Goal: Task Accomplishment & Management: Complete application form

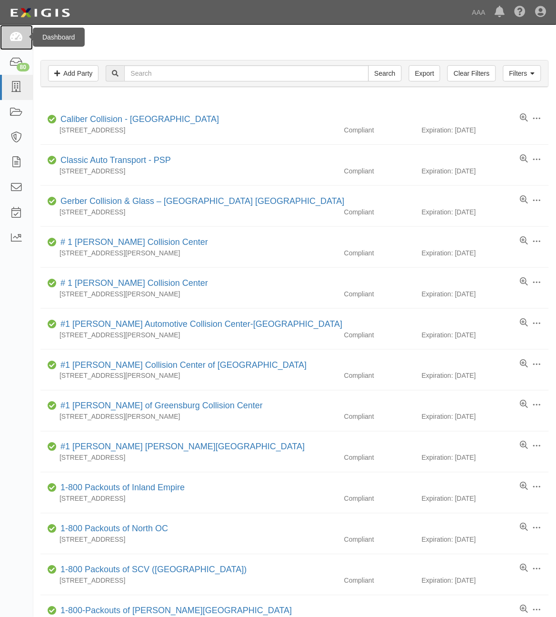
click at [18, 41] on icon at bounding box center [16, 37] width 13 height 11
click at [14, 33] on icon at bounding box center [16, 37] width 13 height 11
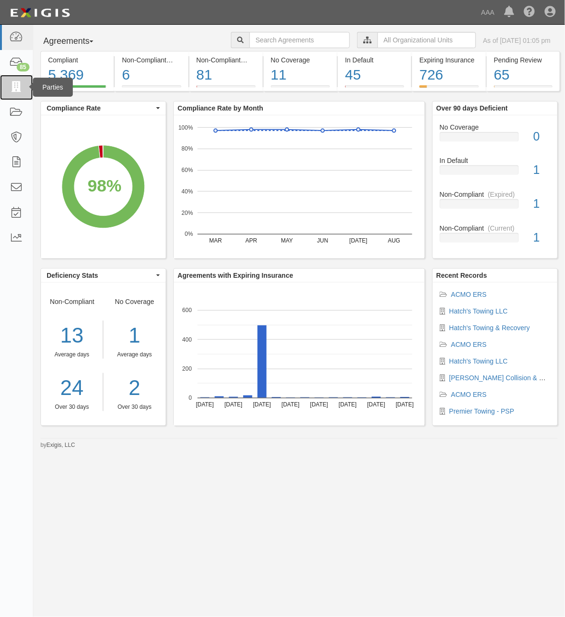
click at [13, 89] on icon at bounding box center [16, 87] width 13 height 11
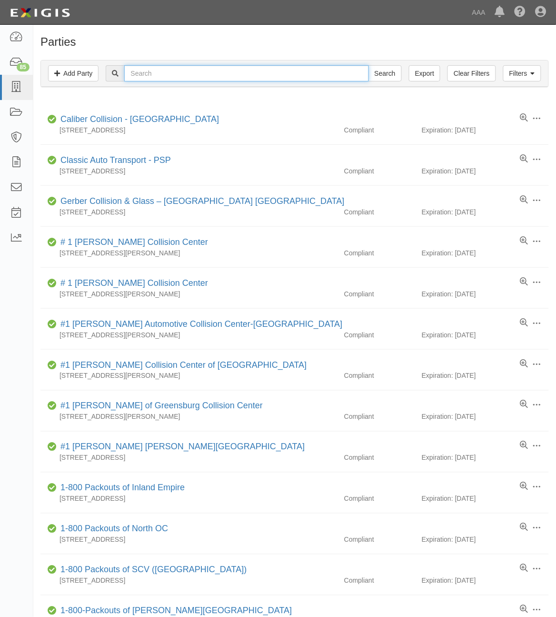
click at [207, 75] on input "text" at bounding box center [246, 73] width 244 height 16
type input "Ace's"
click at [369, 65] on input "Search" at bounding box center [385, 73] width 33 height 16
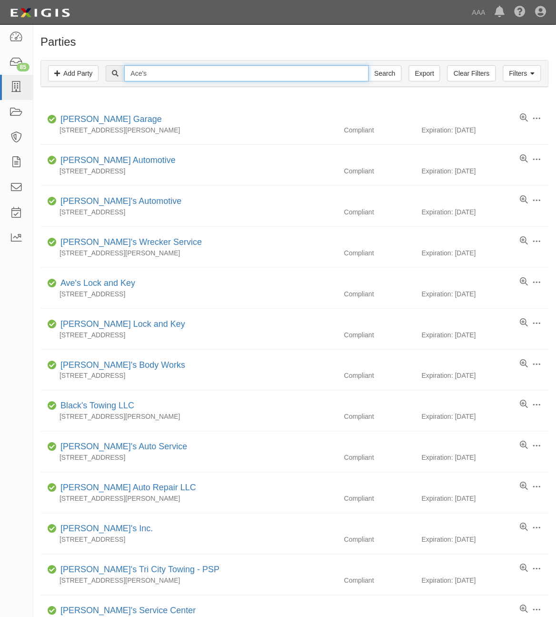
click at [179, 76] on input "Ace's" at bounding box center [246, 73] width 244 height 16
type input "A"
type input "282828"
click at [369, 65] on input "Search" at bounding box center [385, 73] width 33 height 16
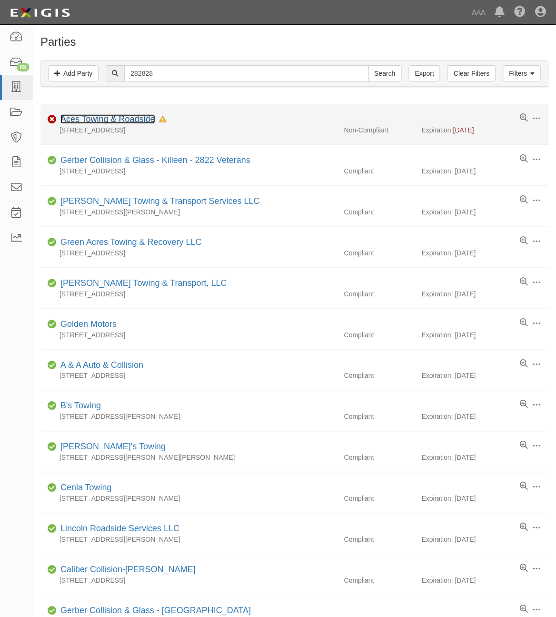
click at [127, 119] on link "Aces Towing & Roadside" at bounding box center [107, 119] width 95 height 10
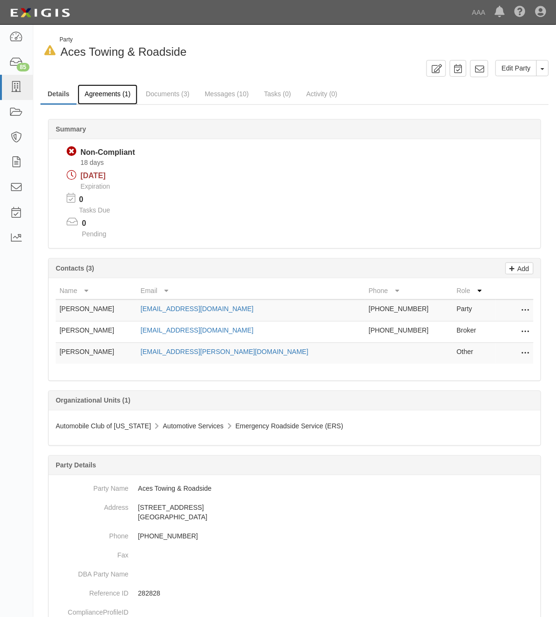
click at [121, 96] on link "Agreements (1)" at bounding box center [108, 94] width 60 height 20
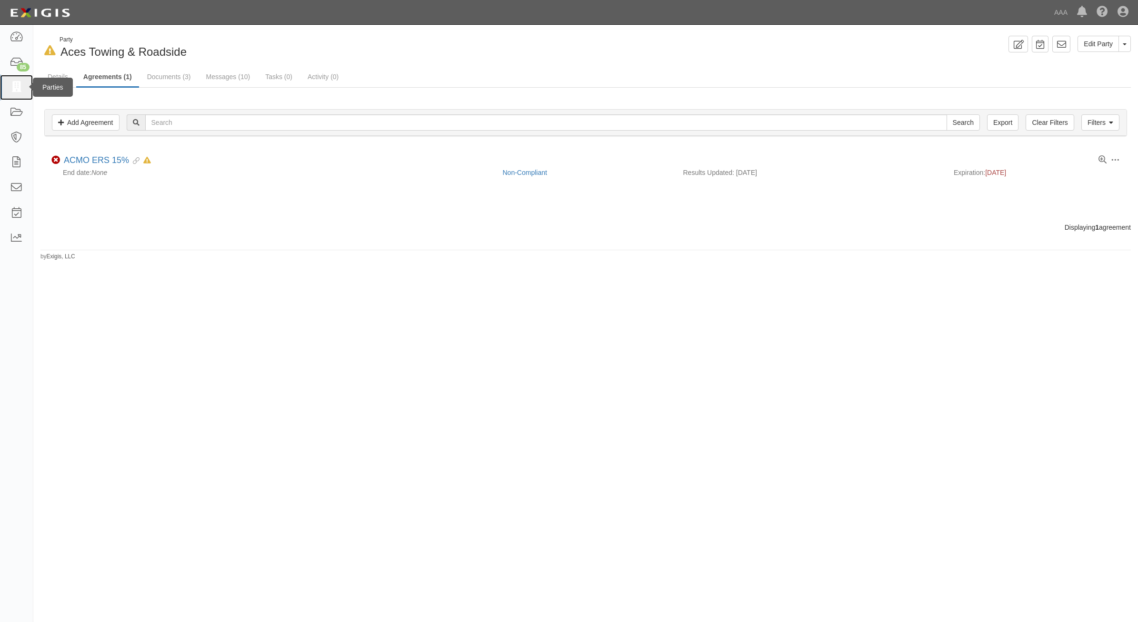
click at [12, 81] on link at bounding box center [16, 87] width 33 height 25
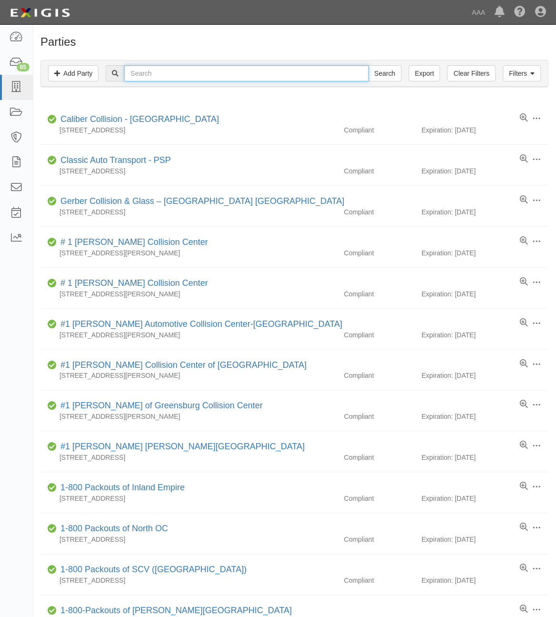
click at [207, 73] on input "text" at bounding box center [246, 73] width 244 height 16
type input "25096"
click at [369, 65] on input "Search" at bounding box center [385, 73] width 33 height 16
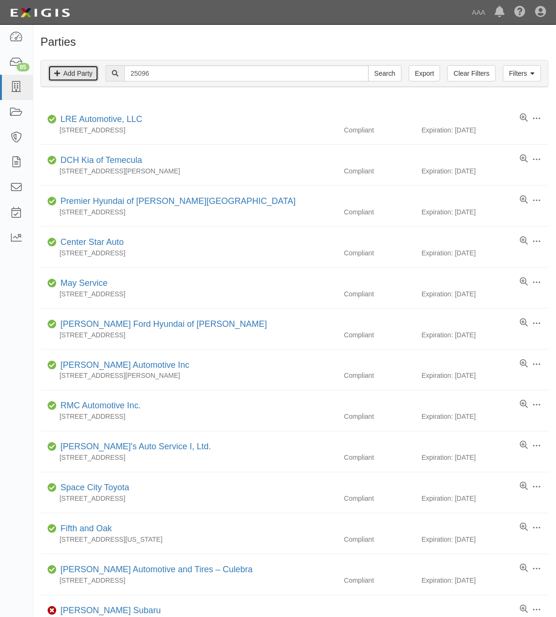
click at [68, 80] on link "Add Party" at bounding box center [73, 73] width 50 height 16
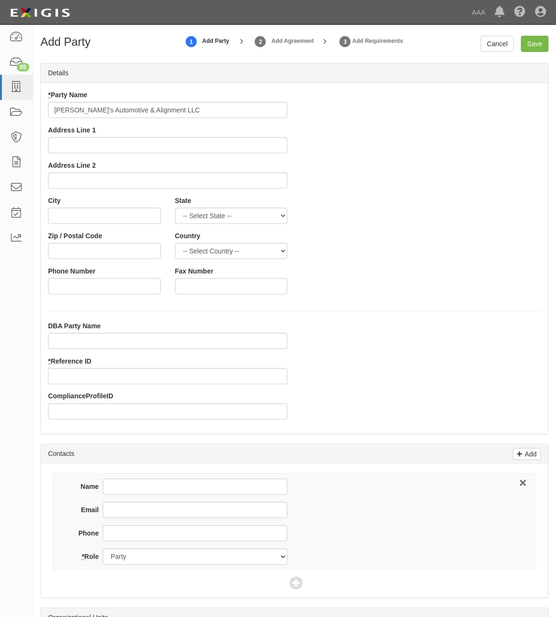
type input "[PERSON_NAME]'s Automotive & Alignment LLC"
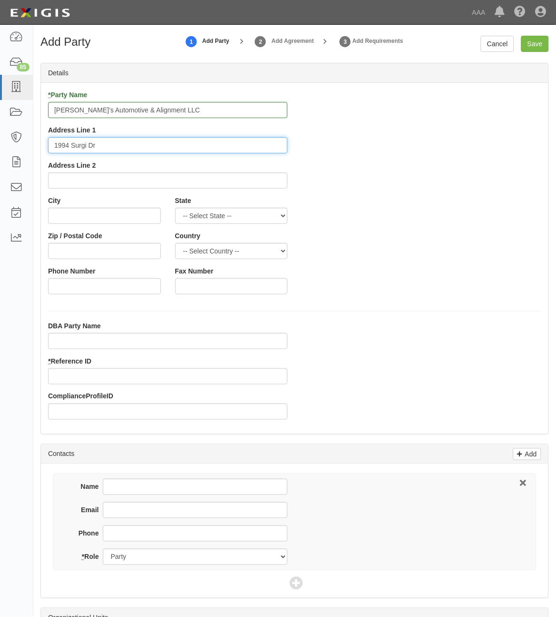
type input "1994 Surgi Dr"
type input "Mandeville"
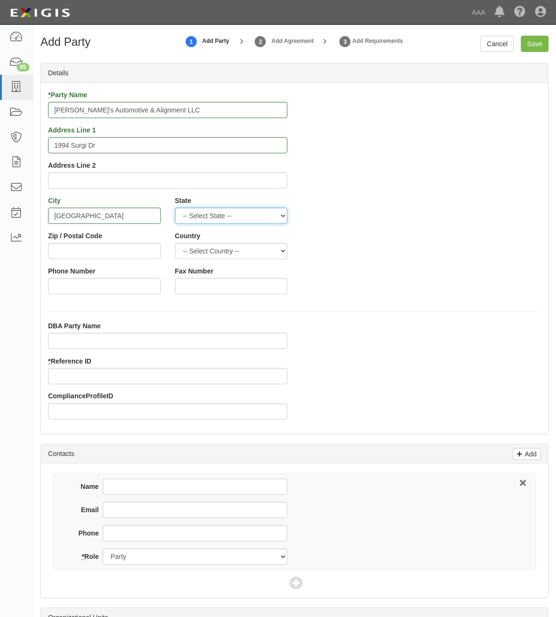
select select "LA"
type input "70448"
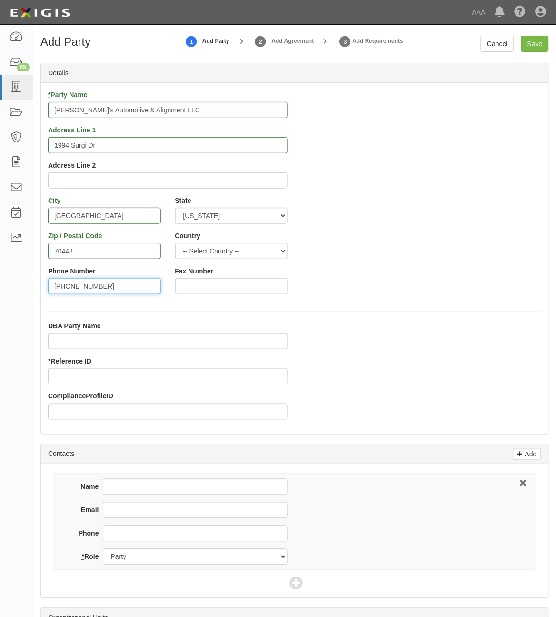
type input "985-626-4044"
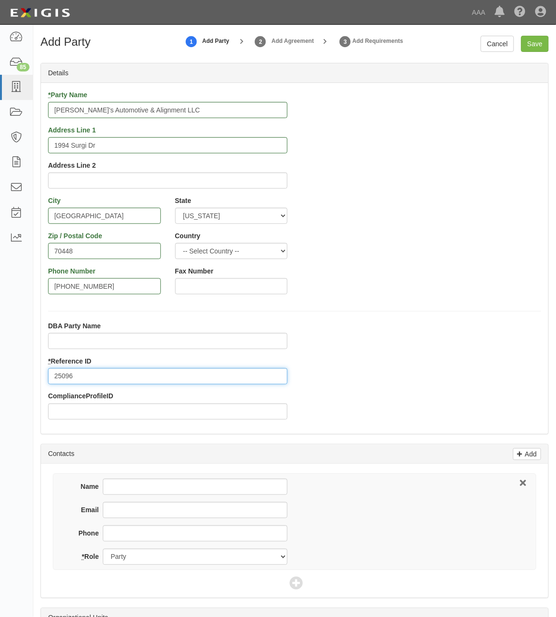
type input "25096"
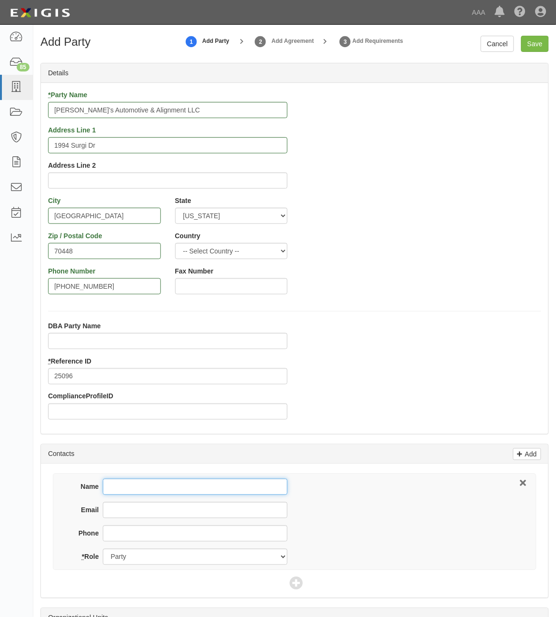
click at [168, 484] on input "Name" at bounding box center [195, 487] width 185 height 16
type input "David Harper"
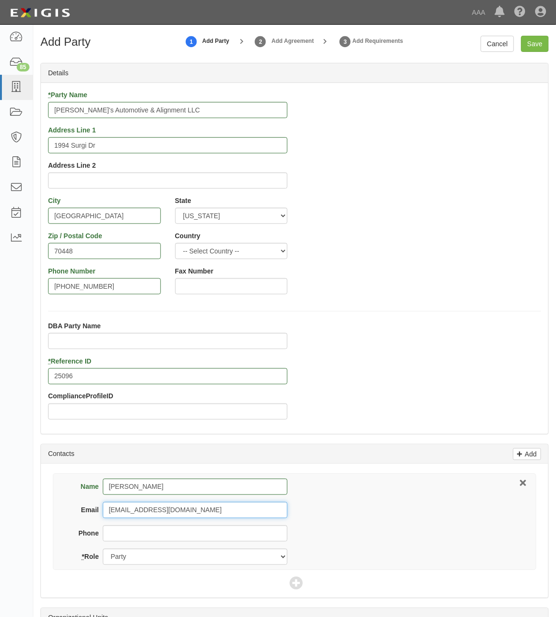
type input "davidsautomotiveofmandeville@yahoo.com"
type input "985-626-4044"
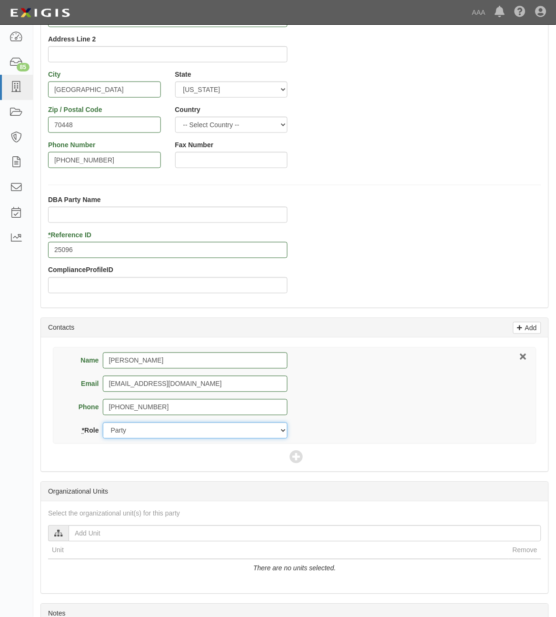
scroll to position [132, 0]
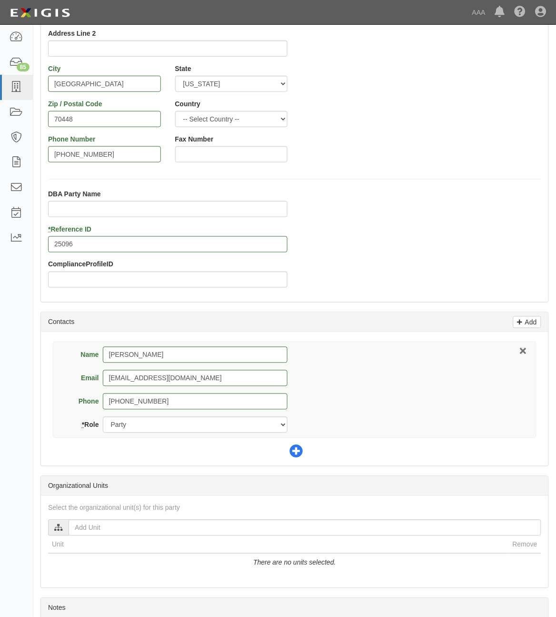
click at [297, 453] on icon at bounding box center [296, 451] width 13 height 13
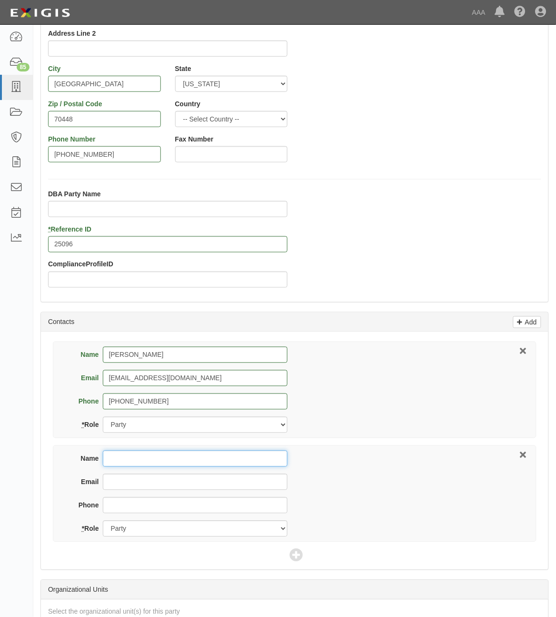
click at [197, 456] on input "Name" at bounding box center [195, 459] width 185 height 16
click at [168, 457] on input "Name" at bounding box center [195, 459] width 185 height 16
type input "American Insurance"
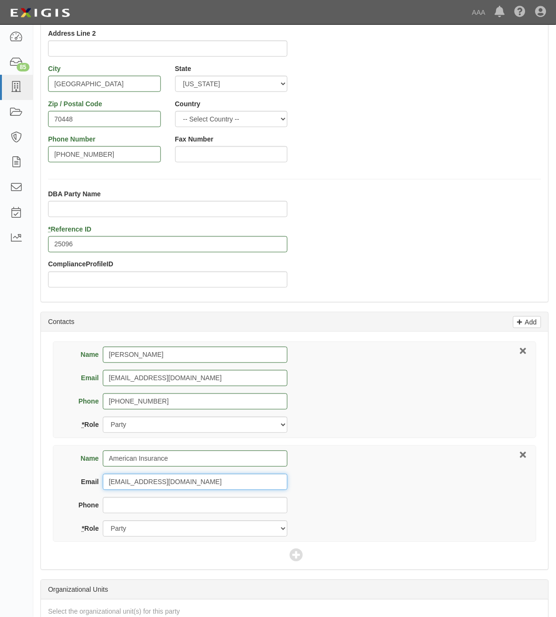
type input "certificates@albtrucker.com"
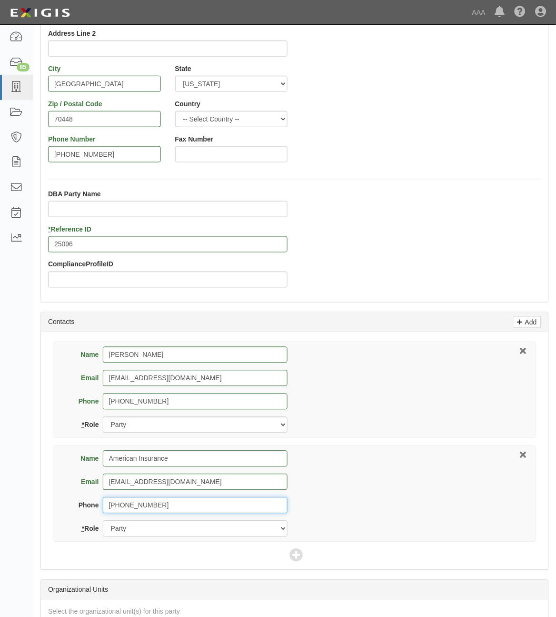
type input "985-871-0006"
click at [193, 526] on select "Party Broker Other" at bounding box center [195, 529] width 185 height 16
select select "Broker"
click at [103, 521] on select "Party Broker Other" at bounding box center [195, 529] width 185 height 16
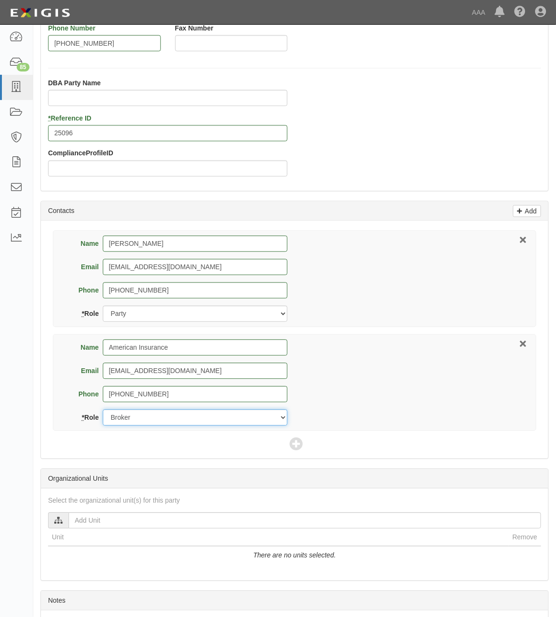
scroll to position [244, 0]
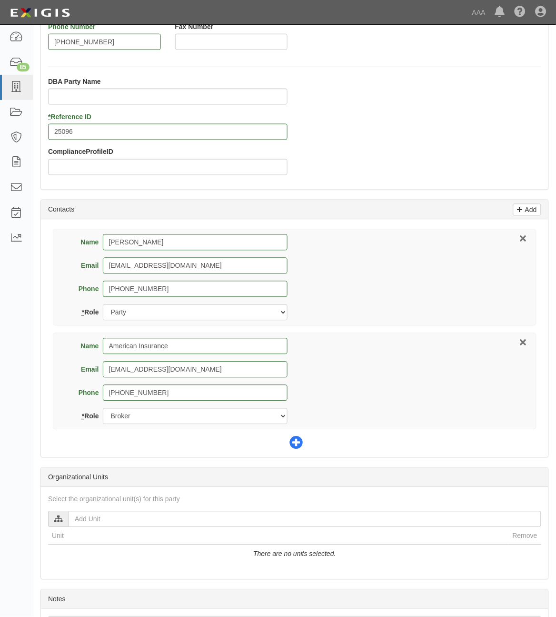
click at [293, 445] on icon at bounding box center [296, 443] width 13 height 13
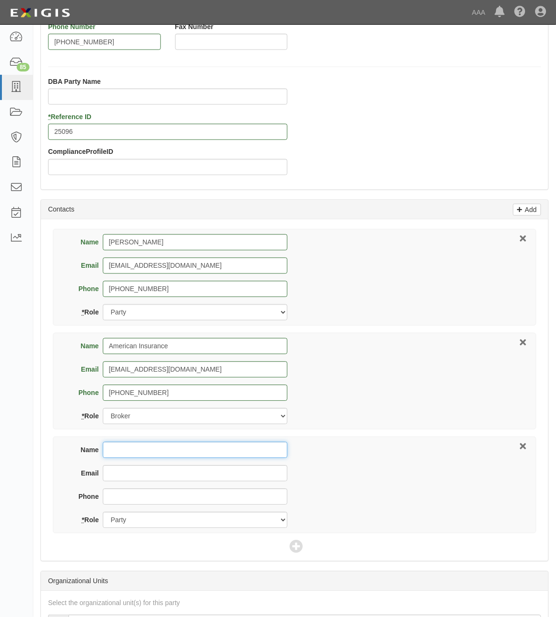
click at [169, 445] on input "Name" at bounding box center [195, 450] width 185 height 16
click at [190, 448] on input "Name" at bounding box center [195, 450] width 185 height 16
type input "Greg Flick"
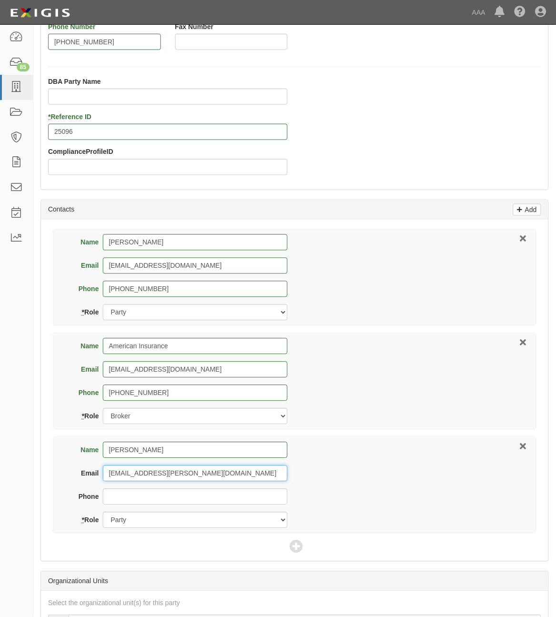
type input "flick.greg@ace.aaa.com"
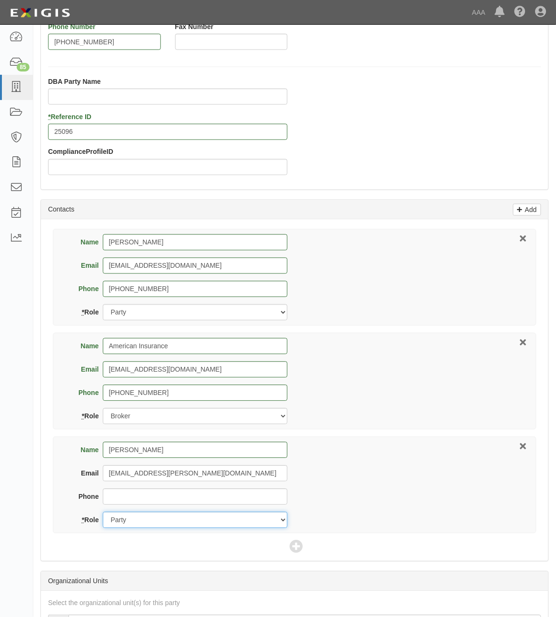
click at [177, 518] on select "Party Broker Other" at bounding box center [195, 520] width 185 height 16
select select "Other"
click at [103, 513] on select "Party Broker Other" at bounding box center [195, 520] width 185 height 16
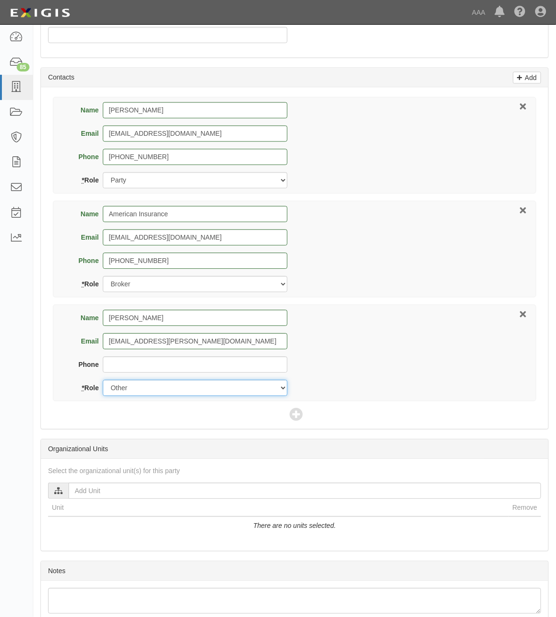
scroll to position [377, 0]
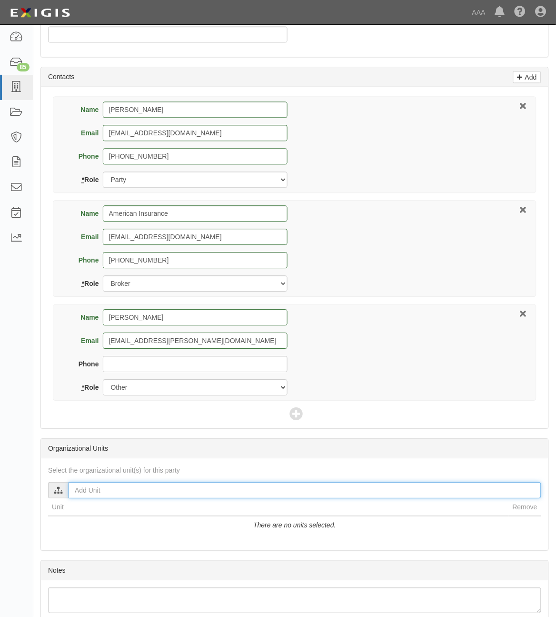
click at [261, 498] on input "text" at bounding box center [305, 490] width 473 height 16
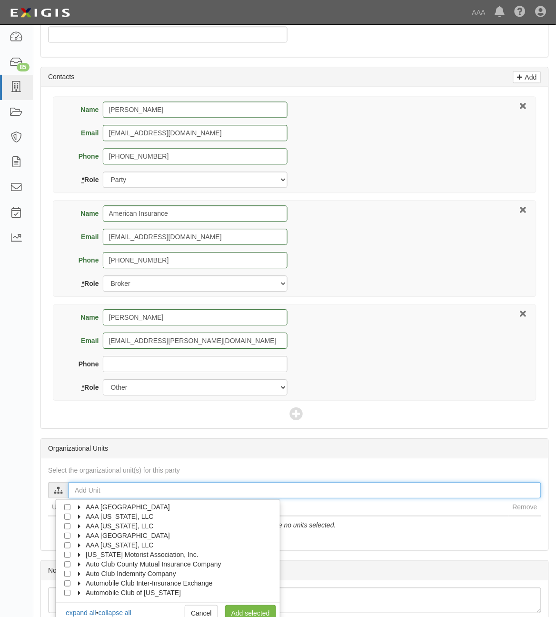
scroll to position [38, 0]
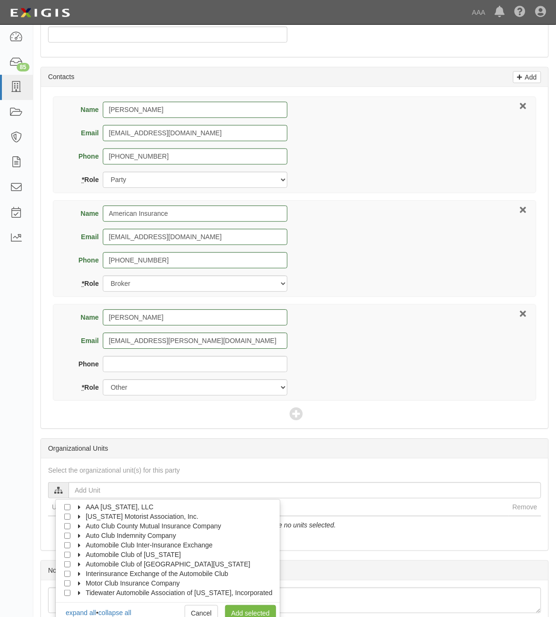
click at [80, 553] on label "Automobile Club of [US_STATE]" at bounding box center [127, 555] width 107 height 10
click at [89, 564] on icon at bounding box center [88, 565] width 7 height 4
click at [85, 558] on input "Approved Automotive Repair (AAR)" at bounding box center [84, 555] width 6 height 6
checkbox input "true"
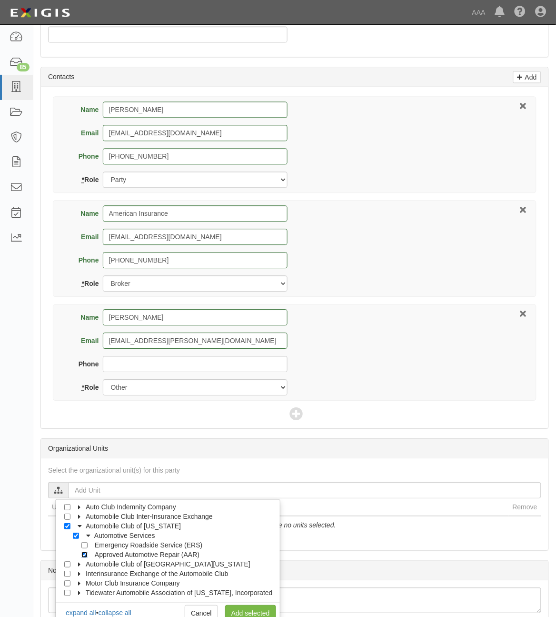
checkbox input "true"
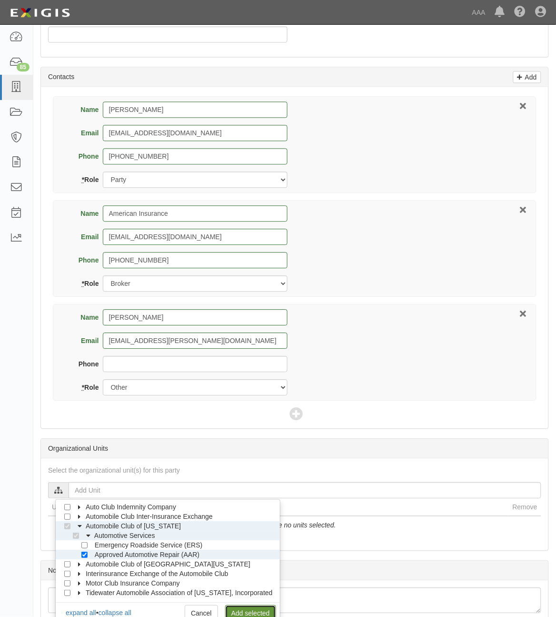
click at [251, 607] on link "Add selected" at bounding box center [250, 613] width 51 height 16
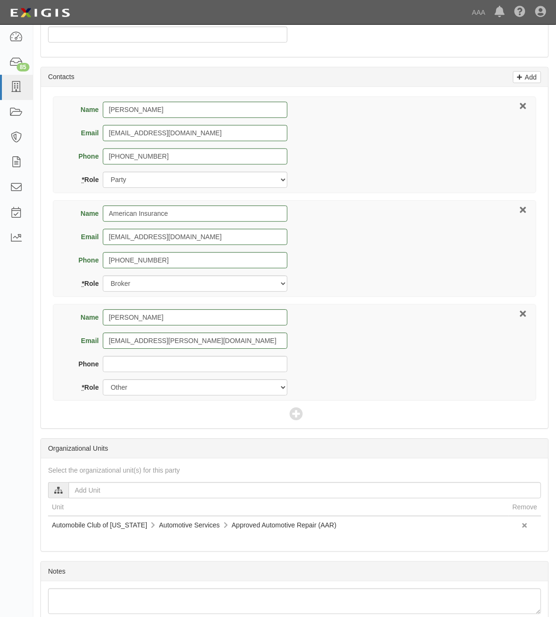
scroll to position [431, 0]
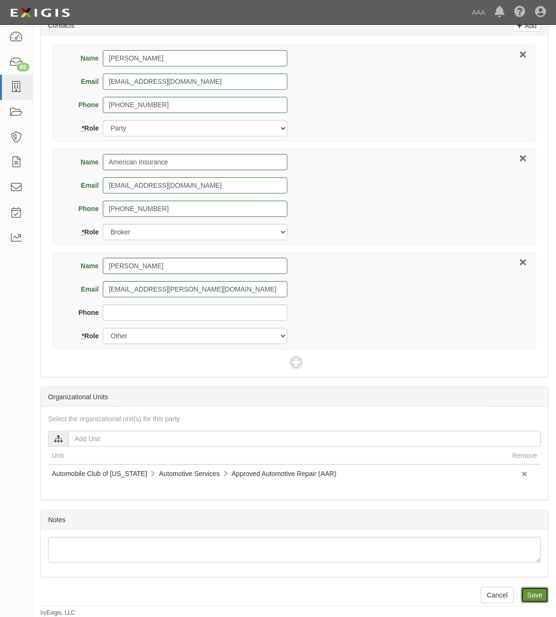
click at [534, 591] on input "Save" at bounding box center [536, 595] width 28 height 16
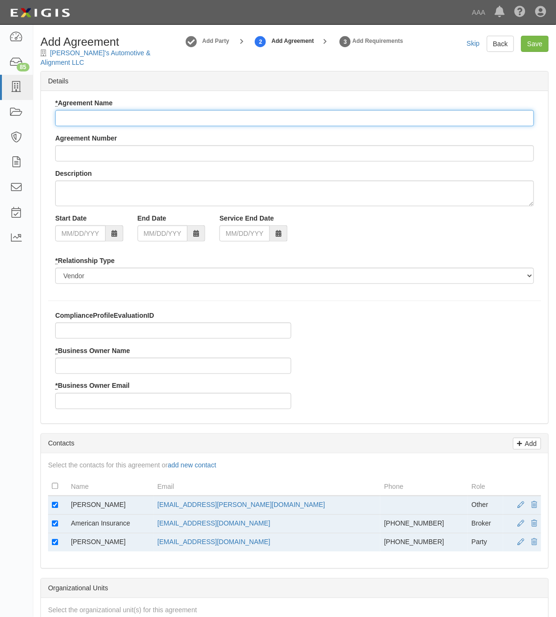
click at [163, 117] on input "* Agreement Name" at bounding box center [294, 118] width 479 height 16
paste input "ACMO AAR"
type input "ACMO AAR"
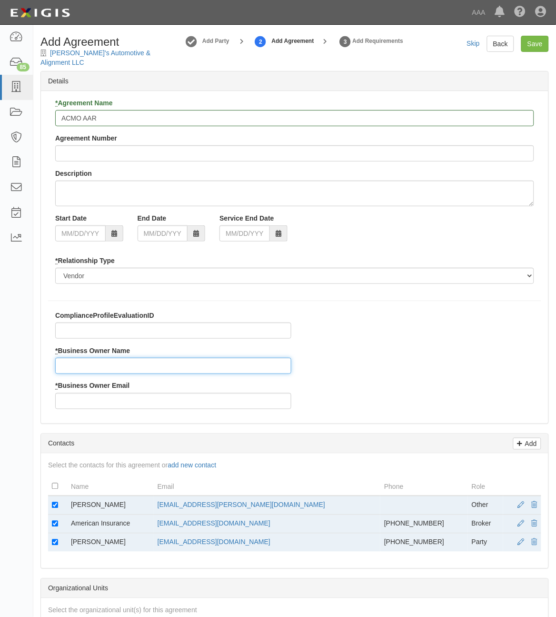
click at [106, 369] on input "* Business Owner Name" at bounding box center [173, 366] width 236 height 16
type input "Greg Flick"
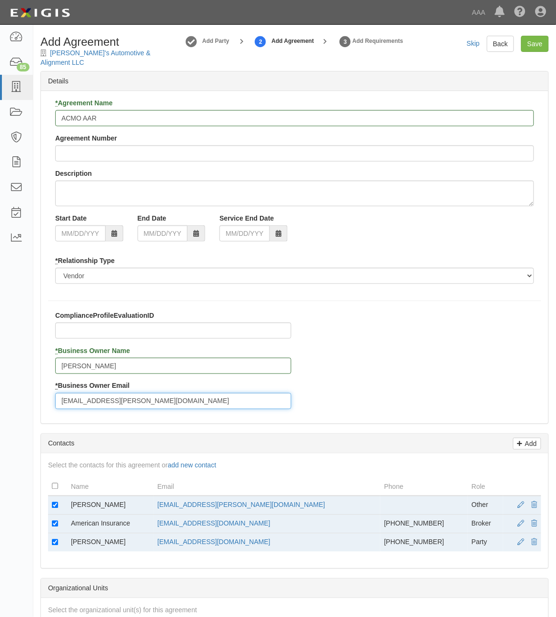
type input "flick.greg@ace.aaa.com"
click at [55, 503] on input "checkbox" at bounding box center [55, 505] width 6 height 6
checkbox input "false"
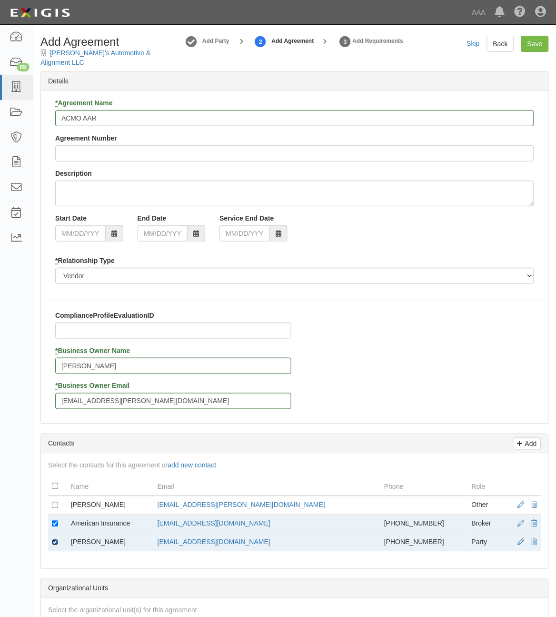
click at [53, 542] on input "checkbox" at bounding box center [55, 542] width 6 height 6
checkbox input "false"
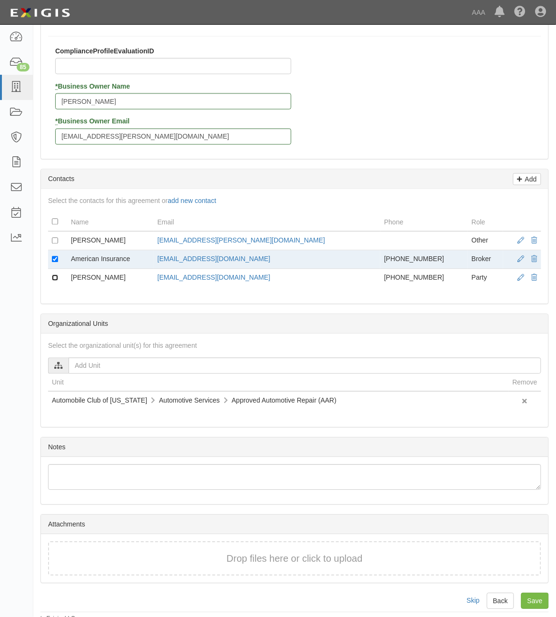
scroll to position [272, 0]
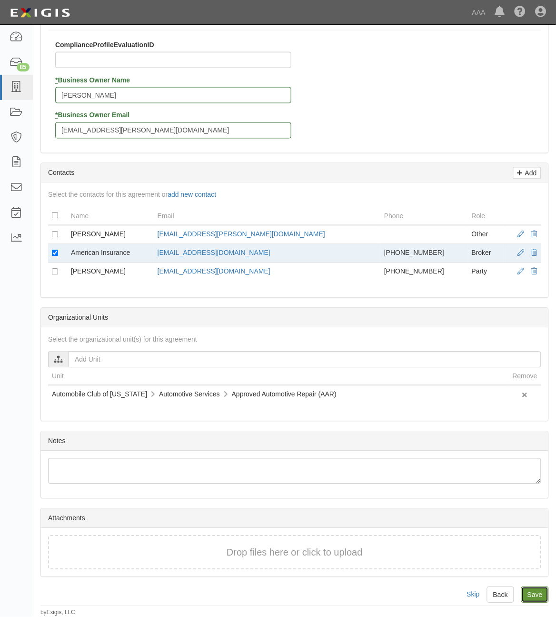
click at [537, 589] on input "Save" at bounding box center [536, 595] width 28 height 16
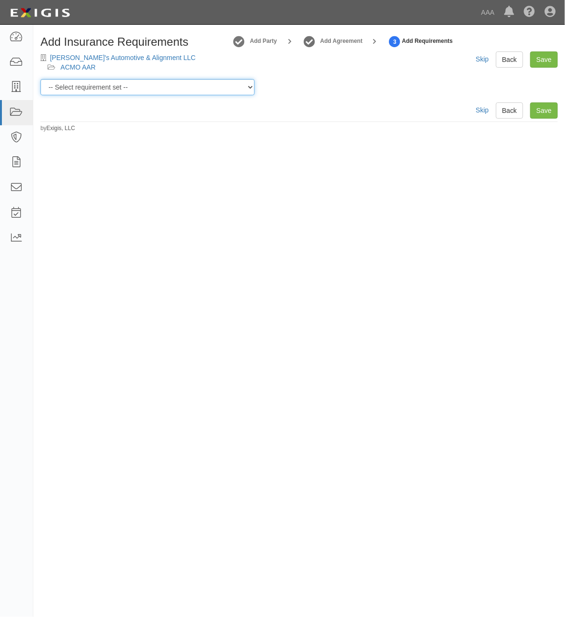
click at [213, 88] on select "-- Select requirement set -- AAA East Central AAR AAA East Central ERS AAA East…" at bounding box center [147, 87] width 214 height 16
select select "16709"
click at [40, 79] on select "-- Select requirement set -- AAA East Central AAR AAA East Central ERS AAA East…" at bounding box center [147, 87] width 214 height 16
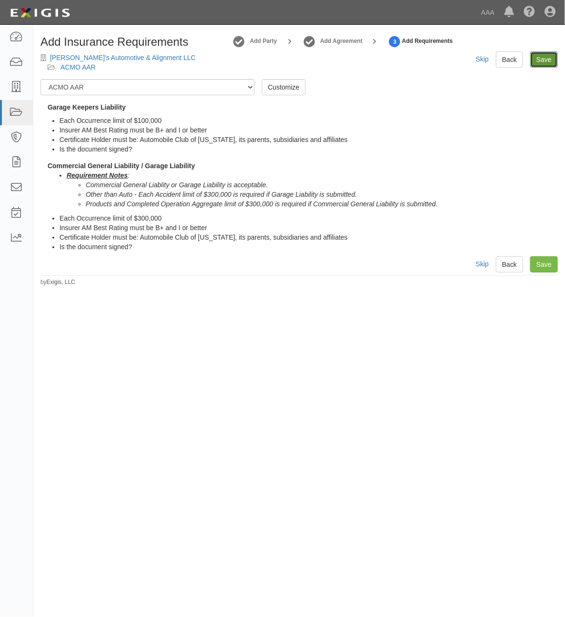
click at [545, 61] on link "Save" at bounding box center [545, 59] width 28 height 16
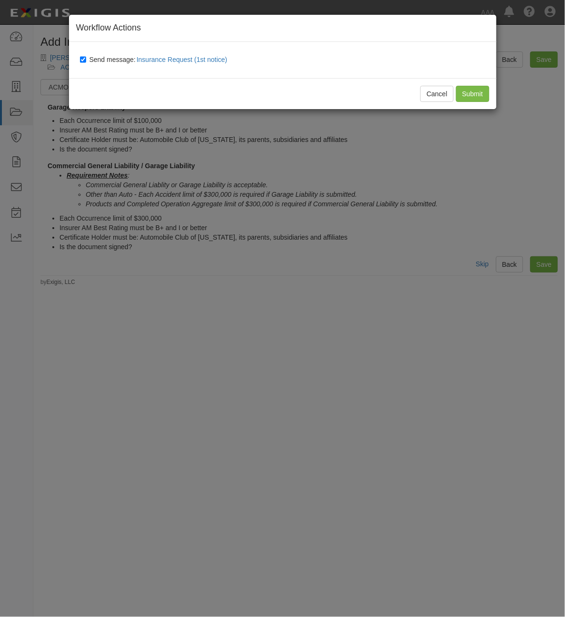
click at [108, 60] on span "Send message: Insurance Request (1st notice)" at bounding box center [161, 60] width 142 height 8
click at [86, 60] on input "Send message: Insurance Request (1st notice)" at bounding box center [83, 60] width 6 height 8
checkbox input "false"
click at [479, 89] on input "Submit" at bounding box center [472, 94] width 33 height 16
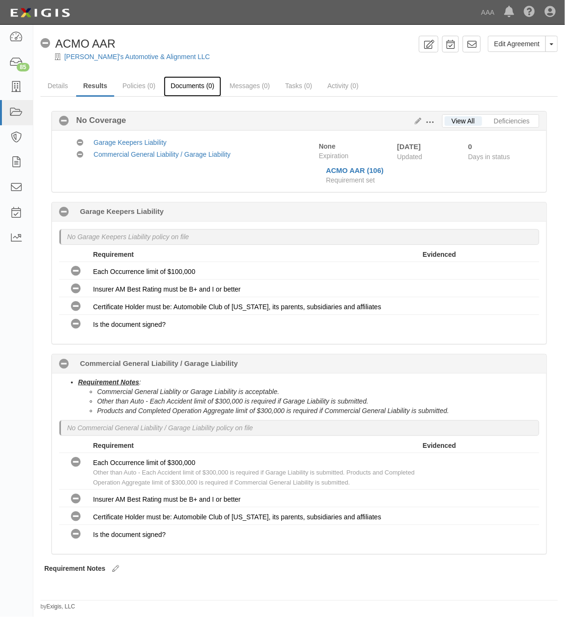
click at [193, 88] on link "Documents (0)" at bounding box center [193, 86] width 58 height 20
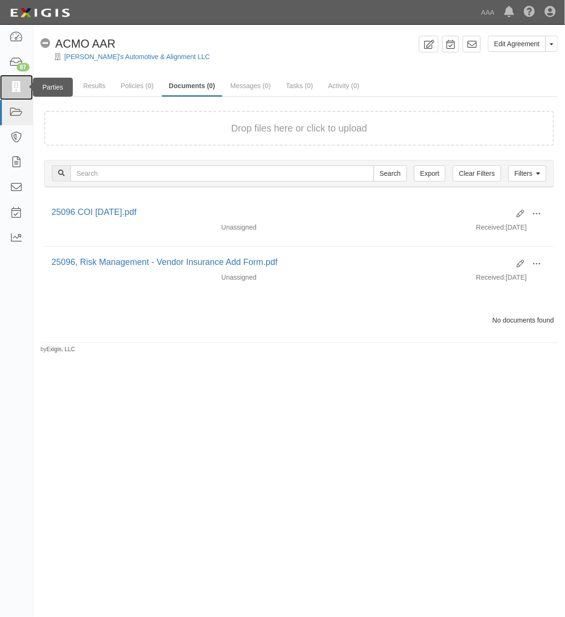
click at [20, 88] on icon at bounding box center [16, 87] width 13 height 11
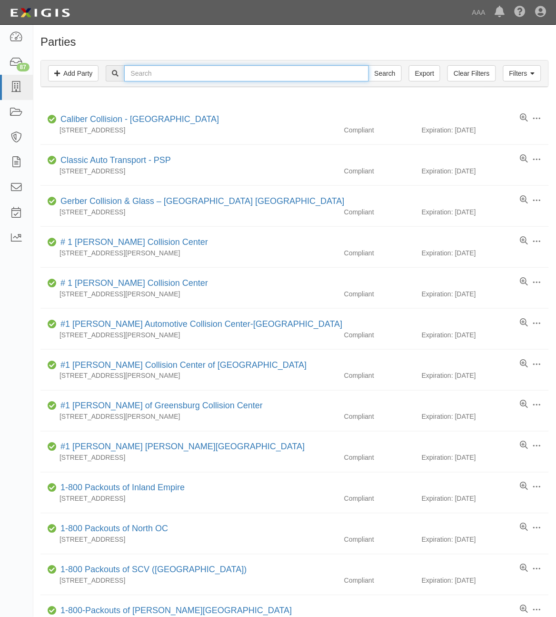
click at [325, 74] on input "text" at bounding box center [246, 73] width 244 height 16
type input "279022"
click at [369, 65] on input "Search" at bounding box center [385, 73] width 33 height 16
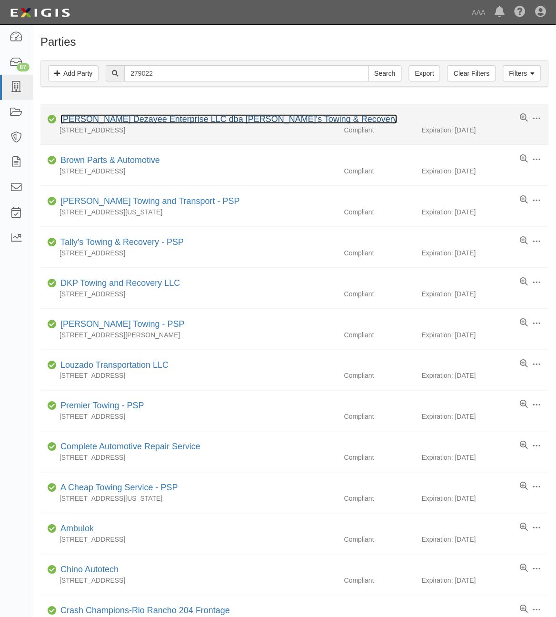
click at [251, 122] on link "[PERSON_NAME] Dezayee Enterprise LLC dba [PERSON_NAME]'s Towing & Recovery" at bounding box center [228, 119] width 337 height 10
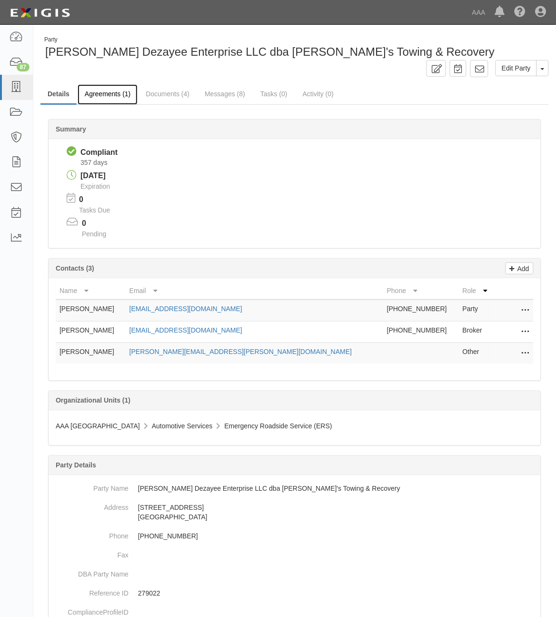
click at [115, 94] on link "Agreements (1)" at bounding box center [108, 94] width 60 height 20
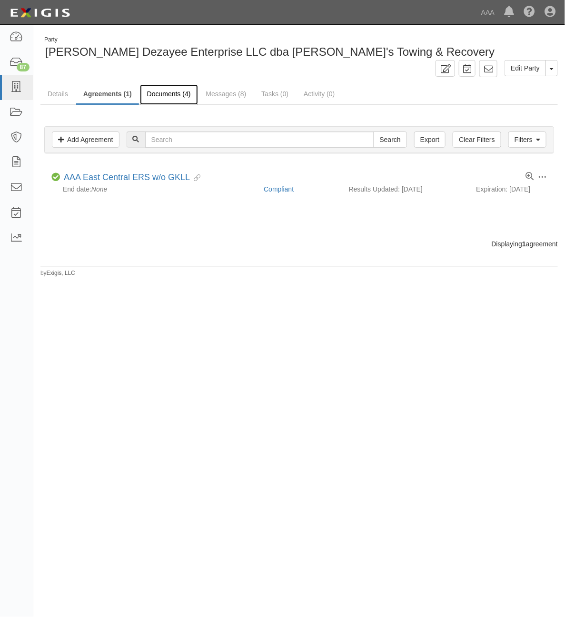
click at [167, 91] on link "Documents (4)" at bounding box center [169, 94] width 58 height 20
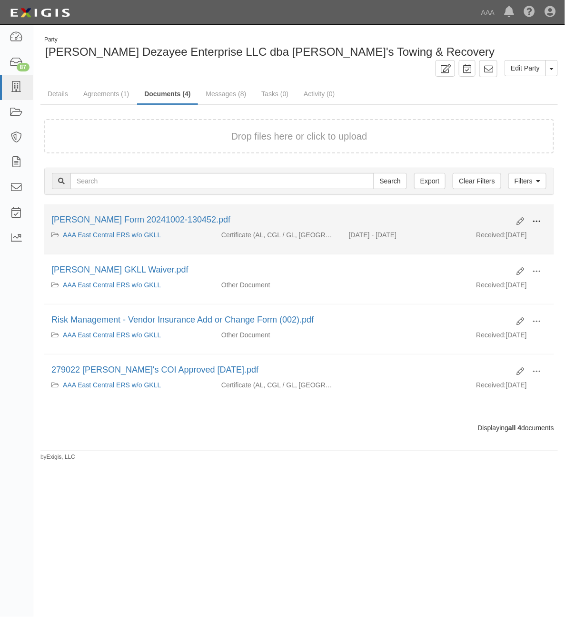
click at [538, 220] on span at bounding box center [537, 221] width 9 height 9
click at [493, 236] on link "View" at bounding box center [490, 235] width 75 height 17
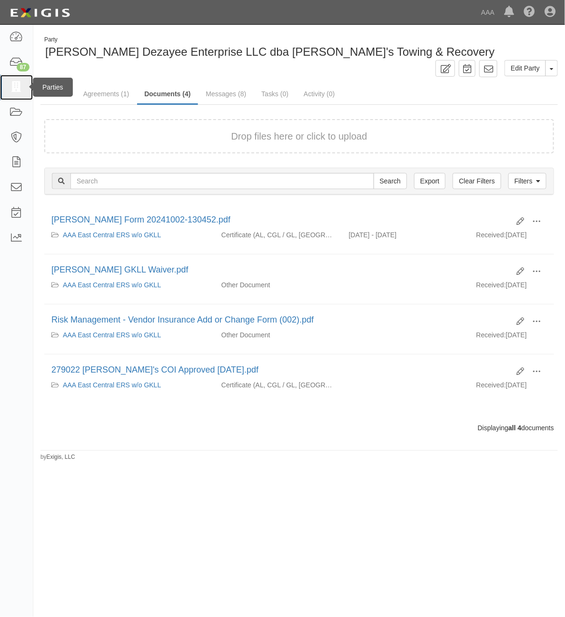
click at [20, 94] on link at bounding box center [16, 87] width 33 height 25
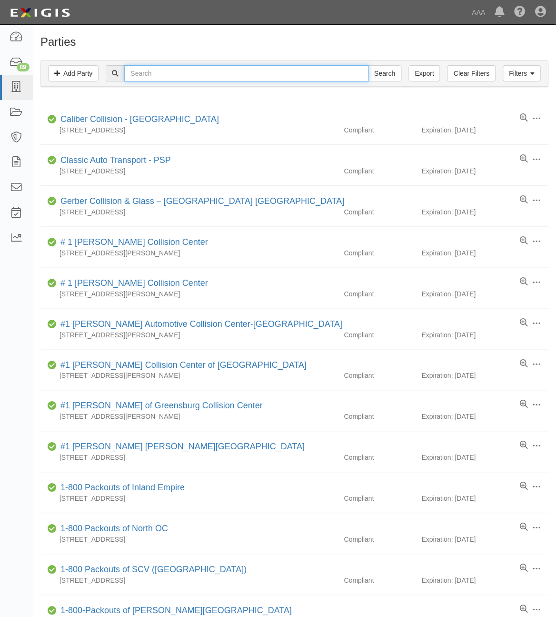
click at [151, 70] on input "text" at bounding box center [246, 73] width 244 height 16
type input "366016"
click at [369, 65] on input "Search" at bounding box center [385, 73] width 33 height 16
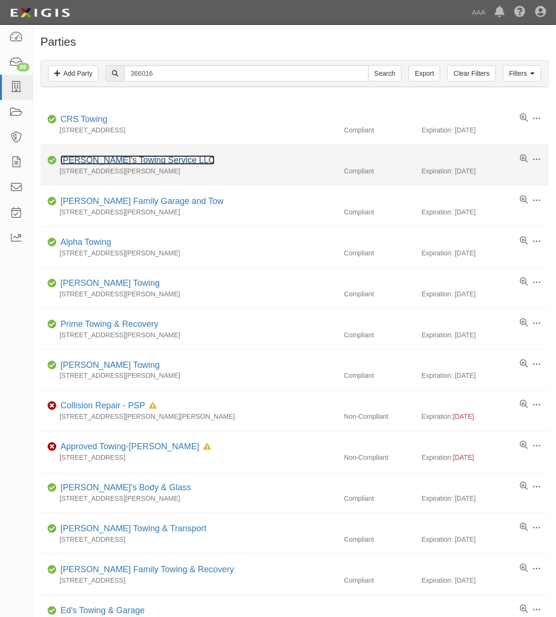
click at [130, 162] on link "[PERSON_NAME]'s Towing Service LLC" at bounding box center [137, 160] width 154 height 10
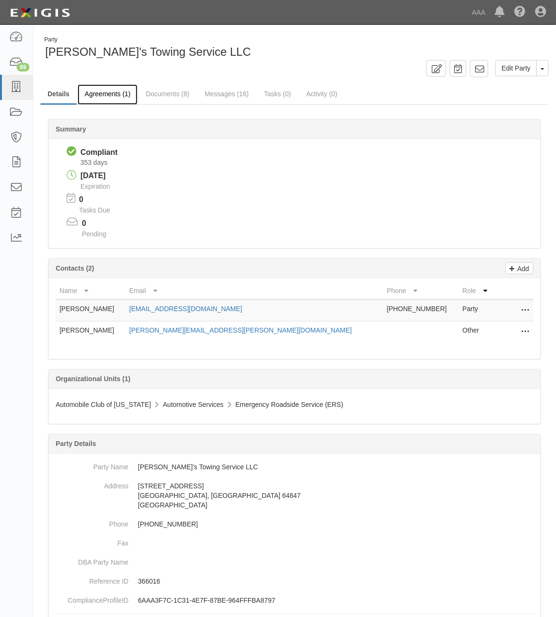
click at [111, 91] on link "Agreements (1)" at bounding box center [108, 94] width 60 height 20
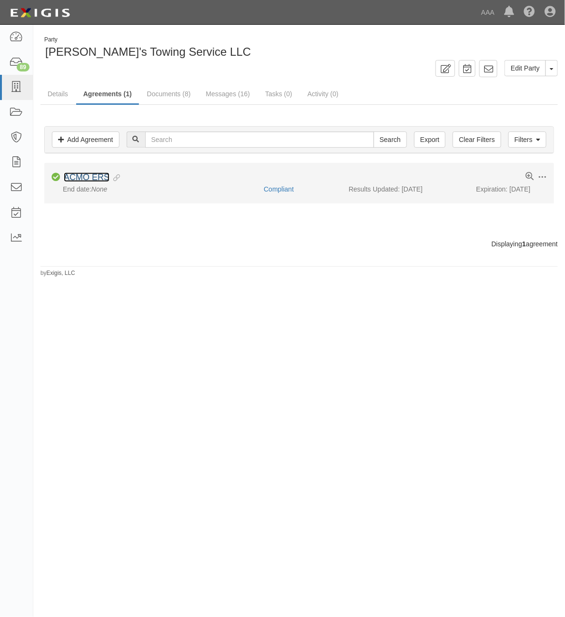
click at [82, 181] on link "ACMO ERS" at bounding box center [87, 177] width 46 height 10
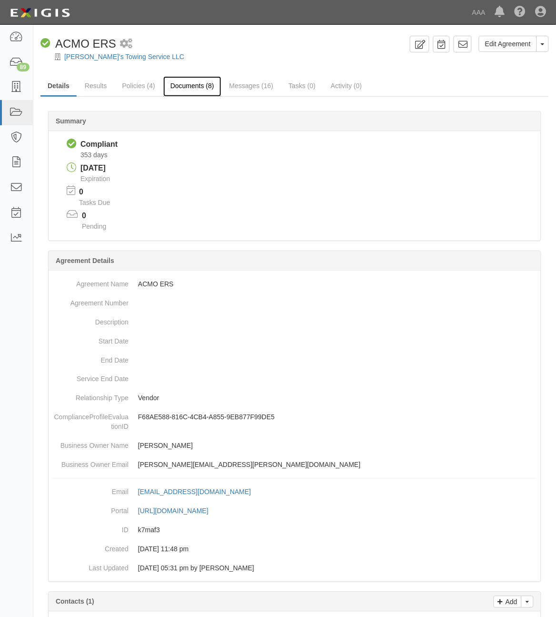
click at [181, 86] on link "Documents (8)" at bounding box center [192, 86] width 58 height 20
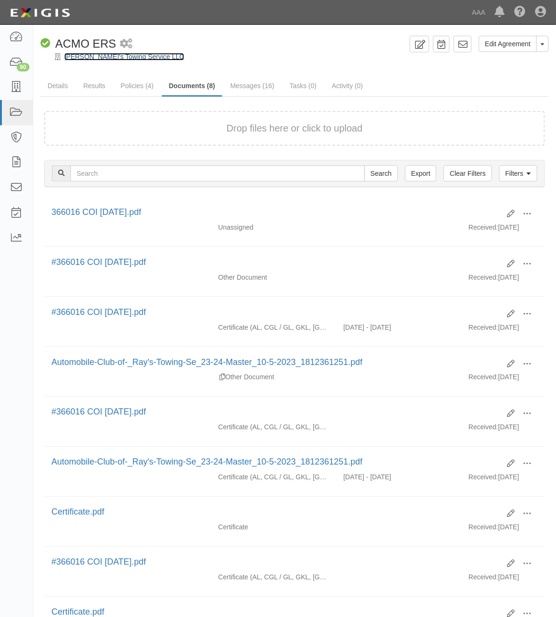
click at [98, 57] on link "[PERSON_NAME]'s Towing Service LLC" at bounding box center [124, 57] width 120 height 8
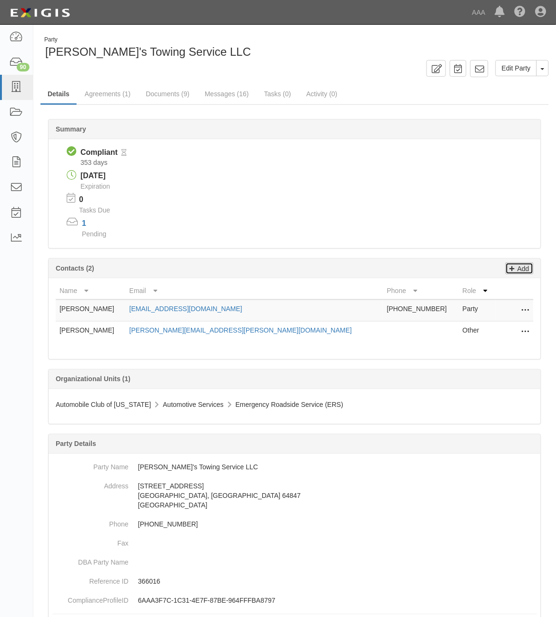
click at [524, 268] on p "Add" at bounding box center [522, 268] width 14 height 11
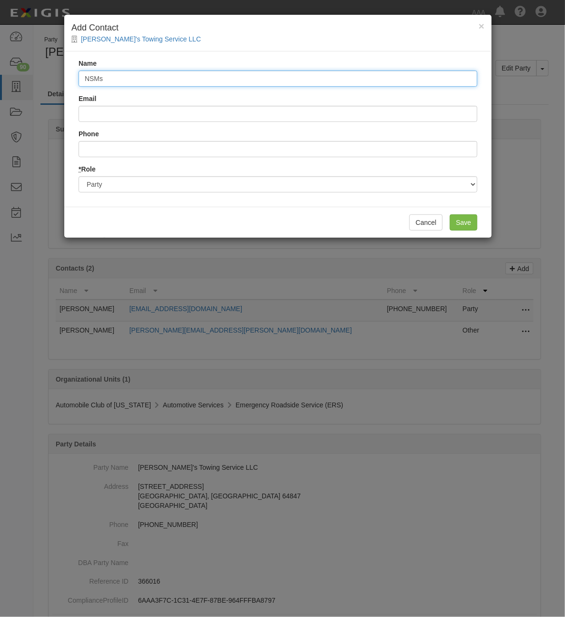
click at [209, 78] on input "NSMs" at bounding box center [278, 78] width 399 height 16
type input "NSM Insurance Group"
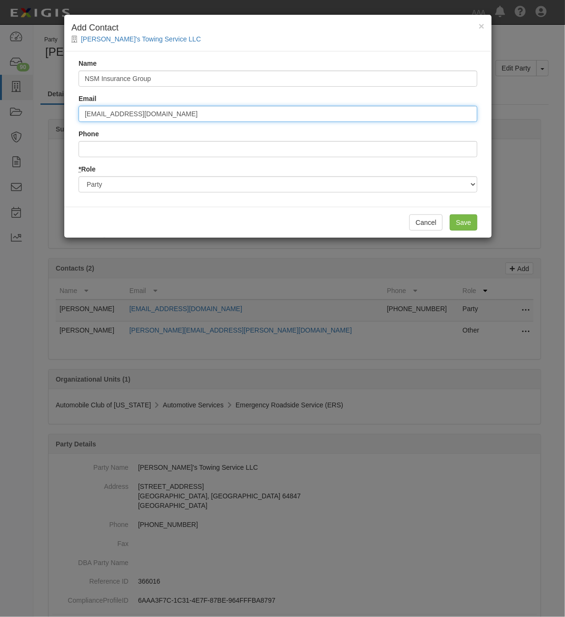
type input "[EMAIL_ADDRESS][DOMAIN_NAME]"
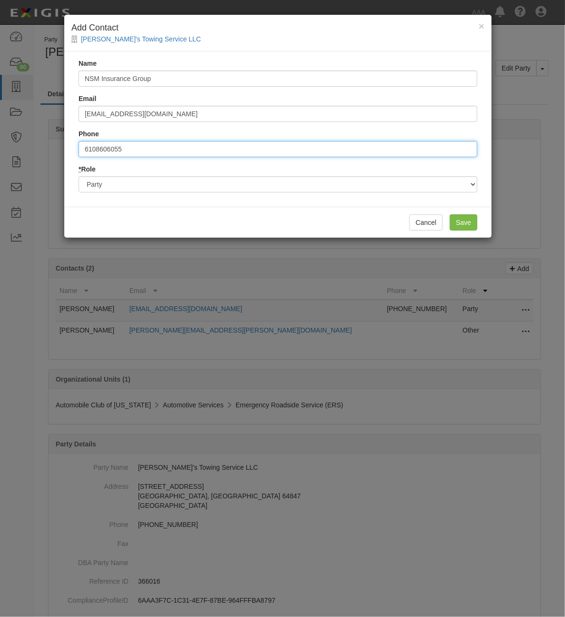
type input "6108606055"
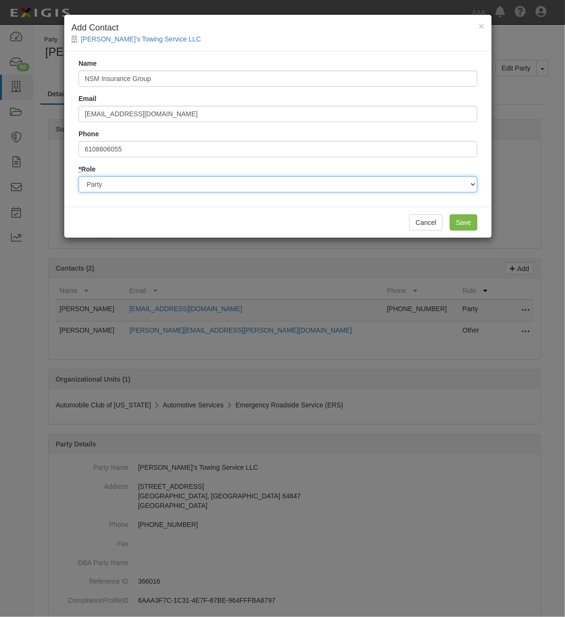
click at [225, 188] on select "Party Broker Other" at bounding box center [278, 184] width 399 height 16
select select "Broker"
click at [79, 176] on select "Party Broker Other" at bounding box center [278, 184] width 399 height 16
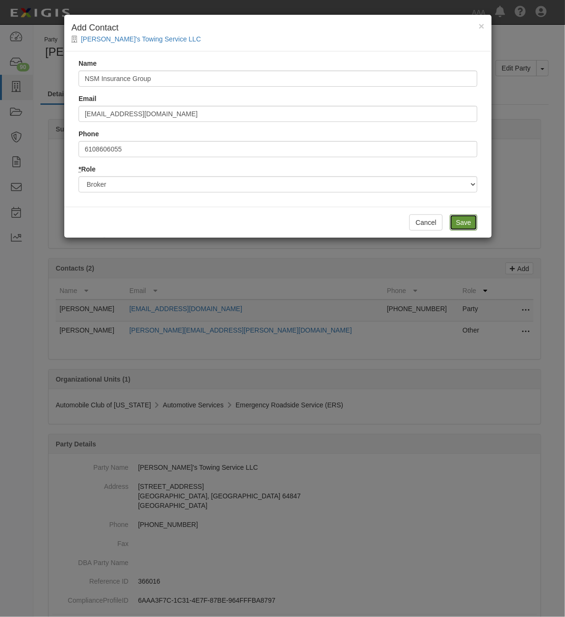
click at [462, 218] on input "Save" at bounding box center [464, 222] width 28 height 16
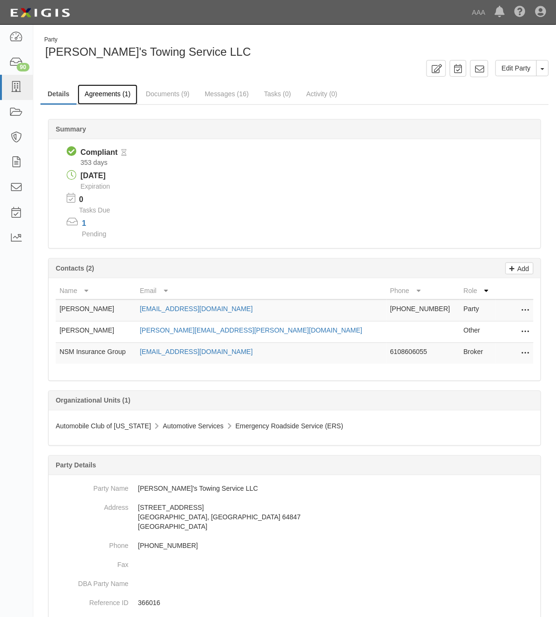
click at [110, 92] on link "Agreements (1)" at bounding box center [108, 94] width 60 height 20
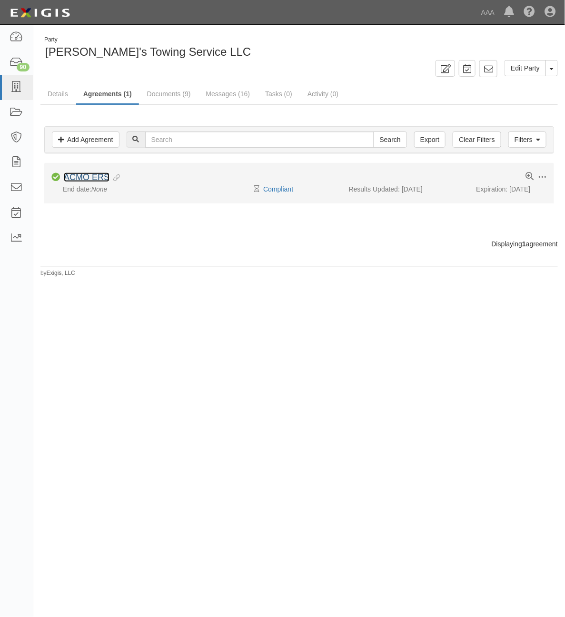
click at [86, 176] on link "ACMO ERS" at bounding box center [87, 177] width 46 height 10
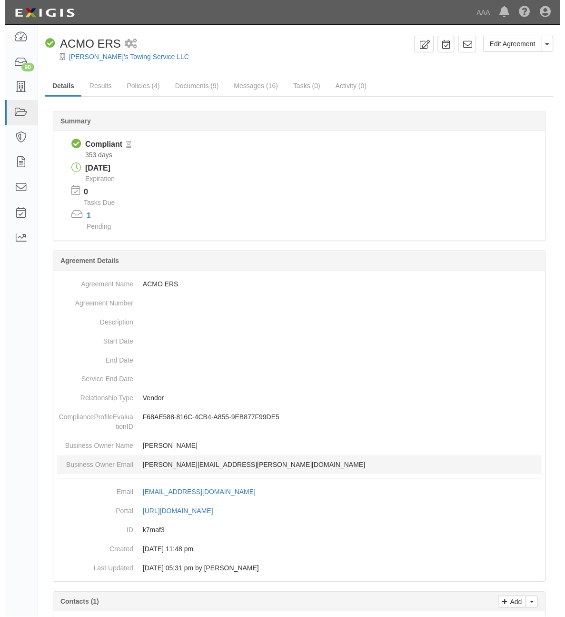
scroll to position [144, 0]
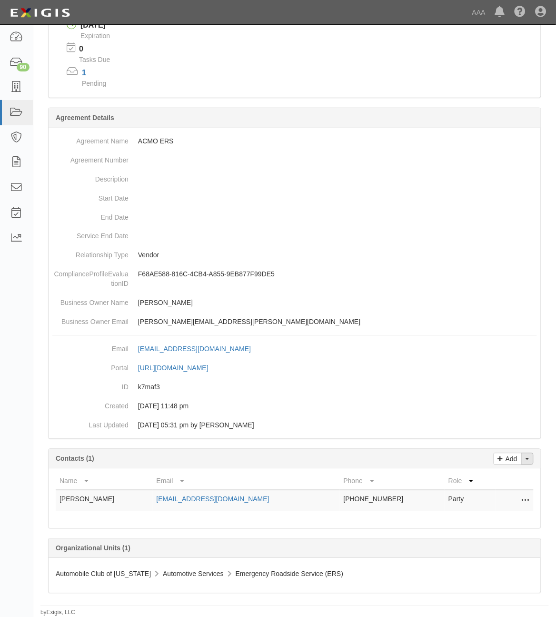
click at [533, 460] on button "Toggle Contact Dropdown" at bounding box center [528, 459] width 12 height 12
click at [491, 475] on link "Change contacts" at bounding box center [495, 476] width 75 height 12
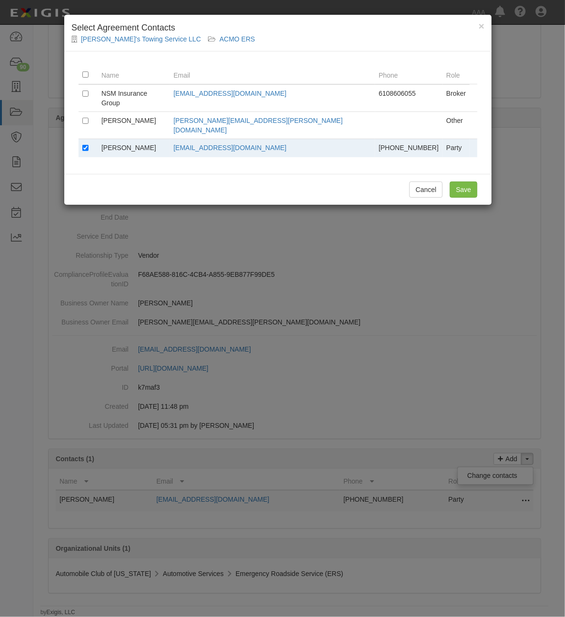
click at [81, 139] on td at bounding box center [88, 148] width 19 height 19
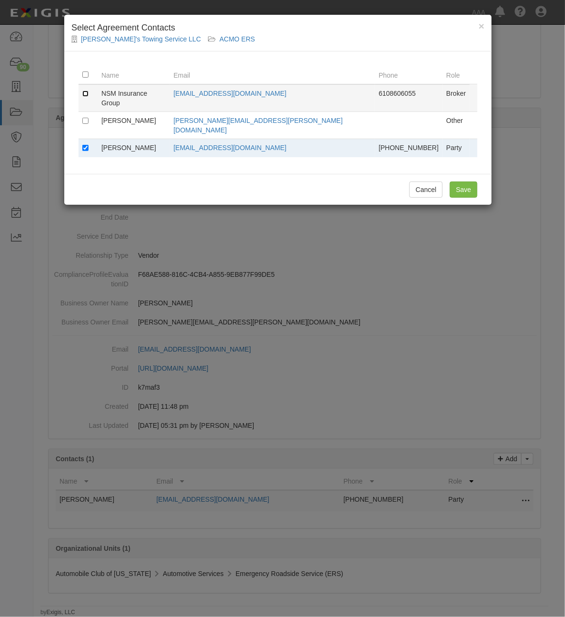
click at [85, 93] on input "checkbox" at bounding box center [85, 94] width 6 height 6
checkbox input "true"
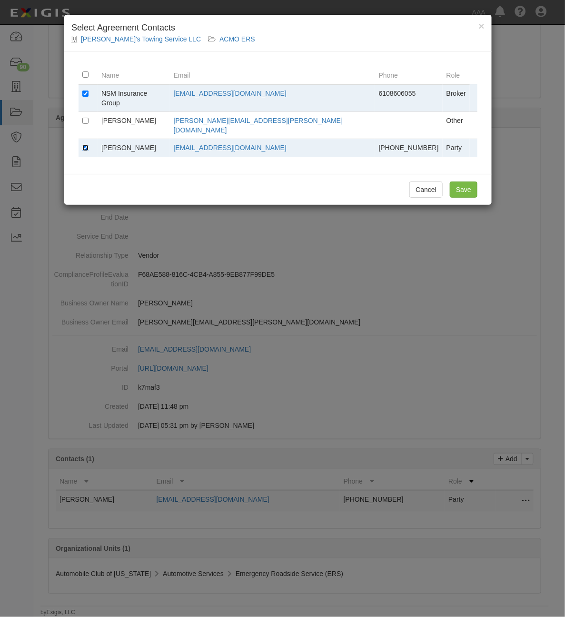
click at [82, 145] on input "checkbox" at bounding box center [85, 148] width 6 height 6
checkbox input "false"
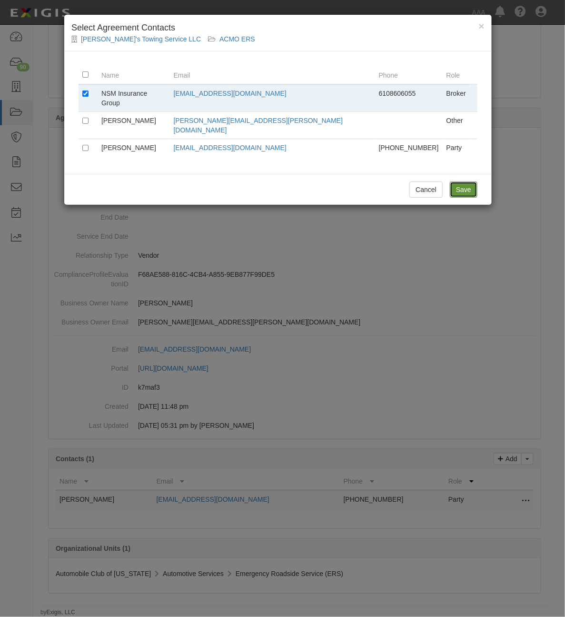
click at [464, 181] on input "Save" at bounding box center [464, 189] width 28 height 16
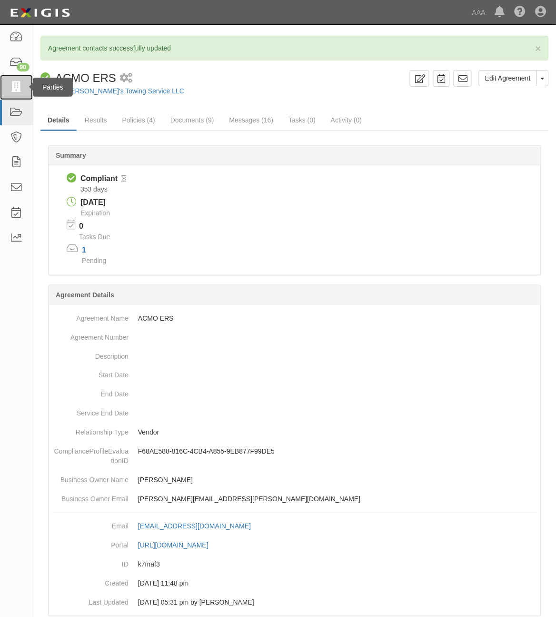
click at [15, 81] on link at bounding box center [16, 87] width 33 height 25
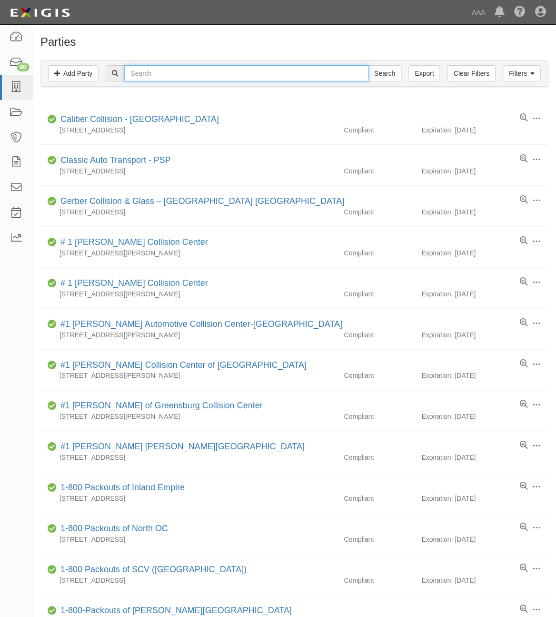
click at [248, 75] on input "text" at bounding box center [246, 73] width 244 height 16
type input "A"
type input "282828"
click at [369, 65] on input "Search" at bounding box center [385, 73] width 33 height 16
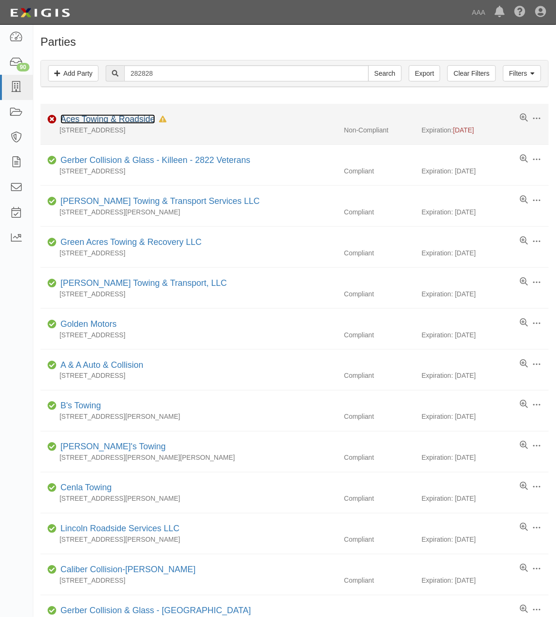
click at [121, 118] on link "Aces Towing & Roadside" at bounding box center [107, 119] width 95 height 10
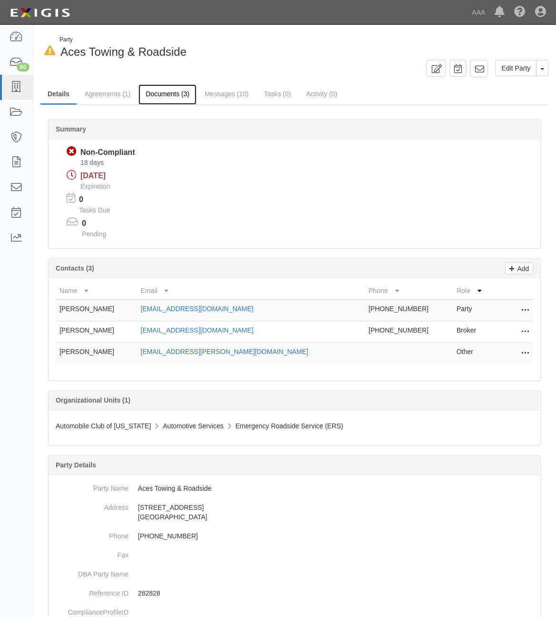
click at [171, 87] on link "Documents (3)" at bounding box center [168, 94] width 58 height 20
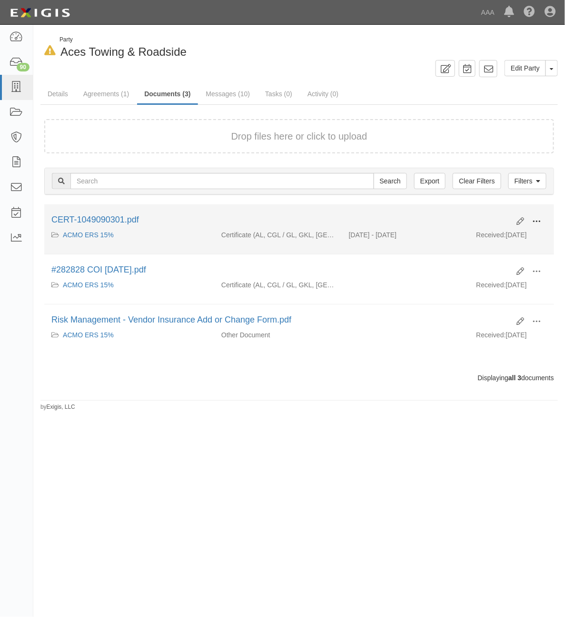
click at [536, 225] on span at bounding box center [537, 221] width 9 height 9
click at [500, 237] on link "View" at bounding box center [490, 235] width 75 height 17
click at [539, 213] on li "Edit View View details Archive CERT-1049090301.pdf ACMO ERS 15% Certificate (AL…" at bounding box center [299, 229] width 510 height 50
click at [539, 216] on button at bounding box center [536, 222] width 21 height 16
click at [491, 215] on link "Edit" at bounding box center [490, 217] width 75 height 17
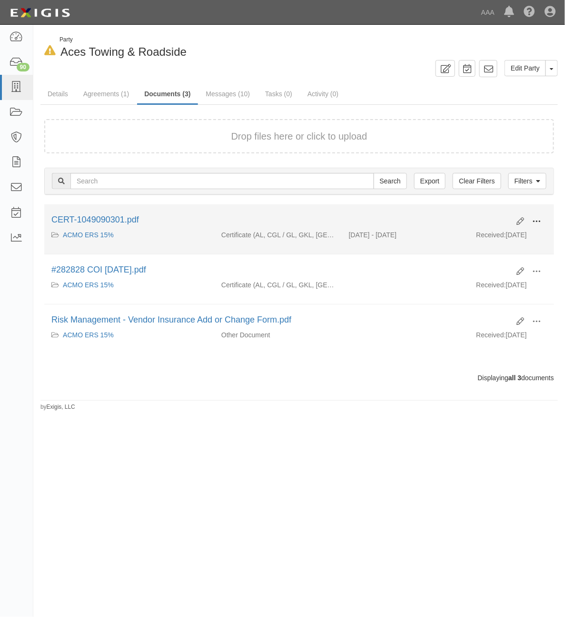
click at [537, 218] on span at bounding box center [537, 221] width 9 height 9
click at [492, 258] on link "View details" at bounding box center [490, 252] width 75 height 17
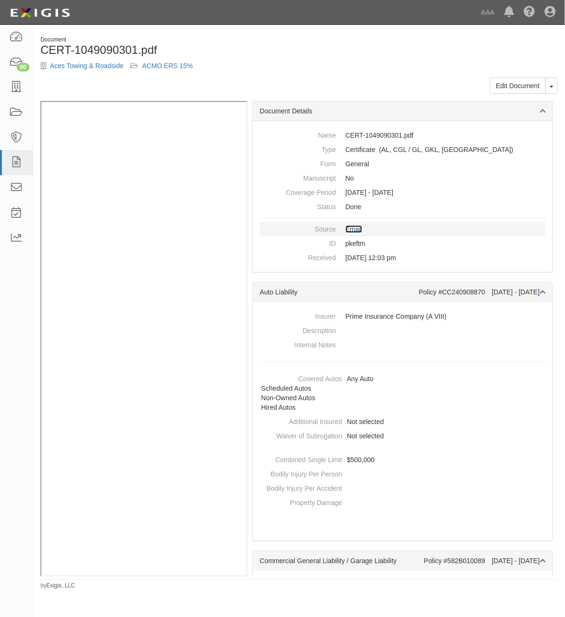
click at [356, 229] on link "Email" at bounding box center [354, 229] width 17 height 8
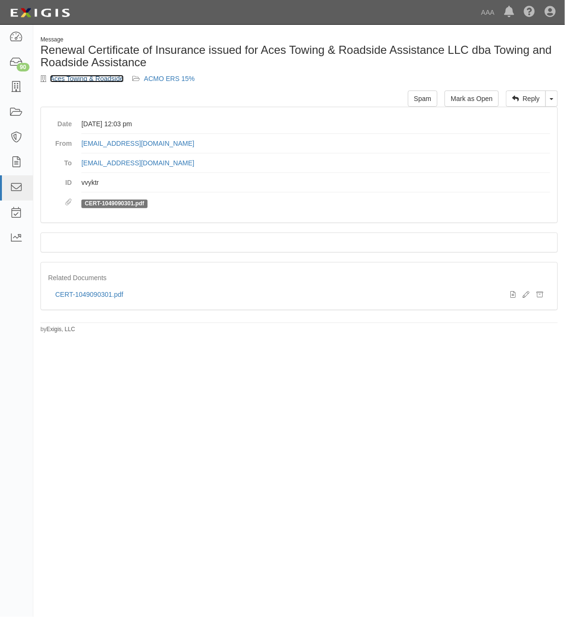
click at [85, 81] on link "Aces Towing & Roadside" at bounding box center [87, 79] width 74 height 8
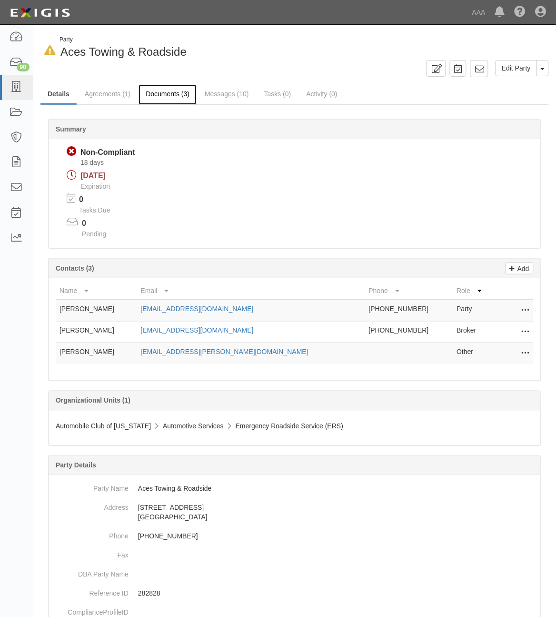
click at [161, 93] on link "Documents (3)" at bounding box center [168, 94] width 58 height 20
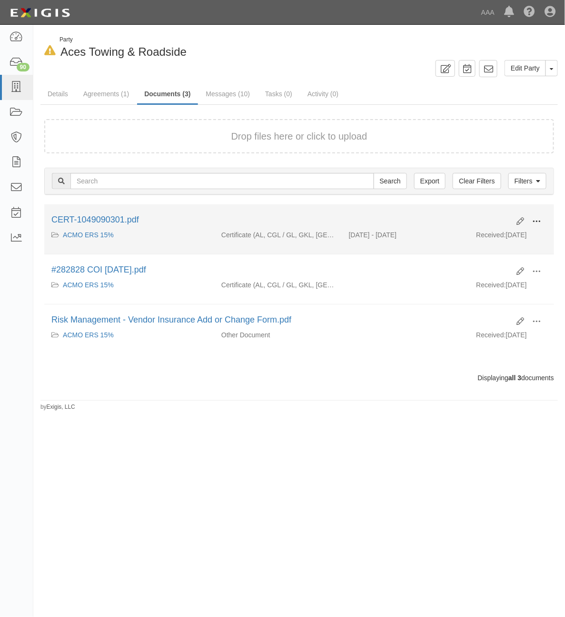
click at [541, 223] on span at bounding box center [537, 221] width 9 height 9
click at [505, 237] on link "View" at bounding box center [490, 235] width 75 height 17
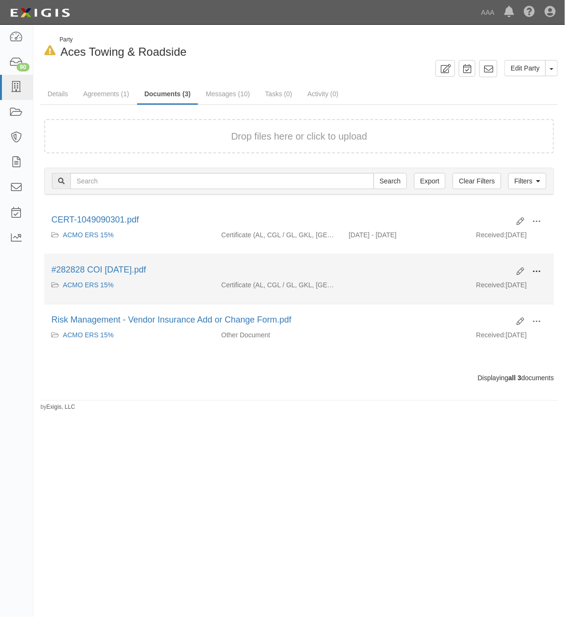
click at [541, 272] on span at bounding box center [537, 271] width 9 height 9
click at [508, 282] on link "View" at bounding box center [490, 285] width 75 height 17
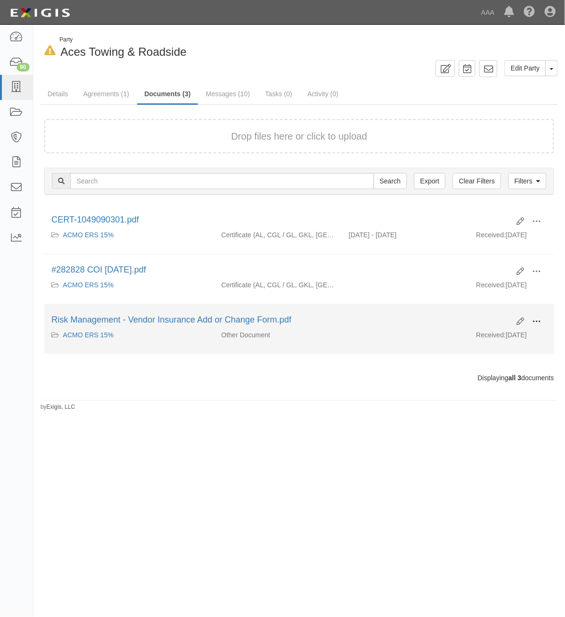
click at [541, 324] on span at bounding box center [537, 321] width 9 height 9
click at [487, 339] on link "View" at bounding box center [490, 335] width 75 height 17
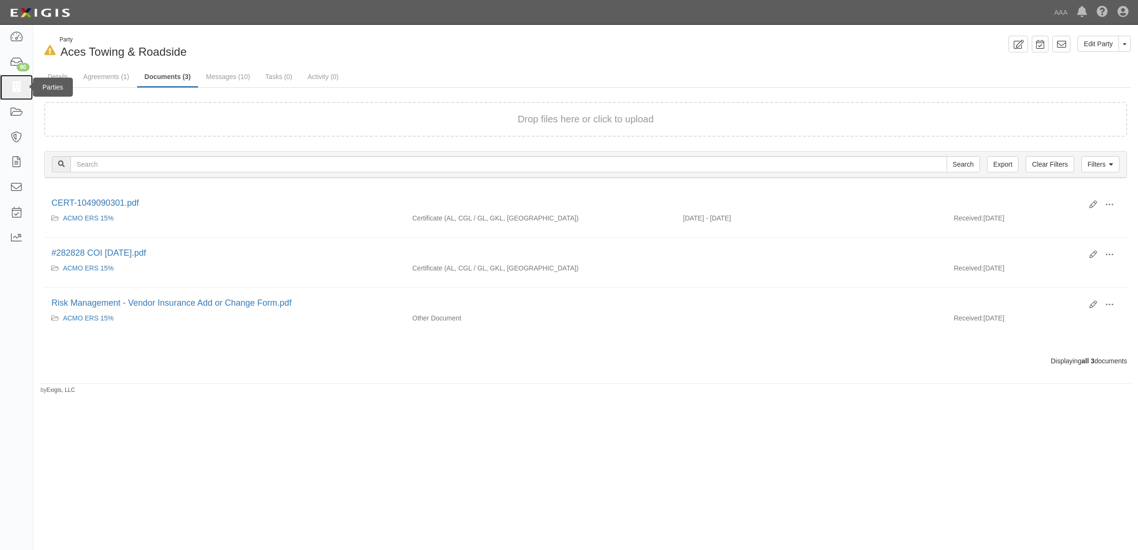
click at [22, 85] on icon at bounding box center [16, 87] width 13 height 11
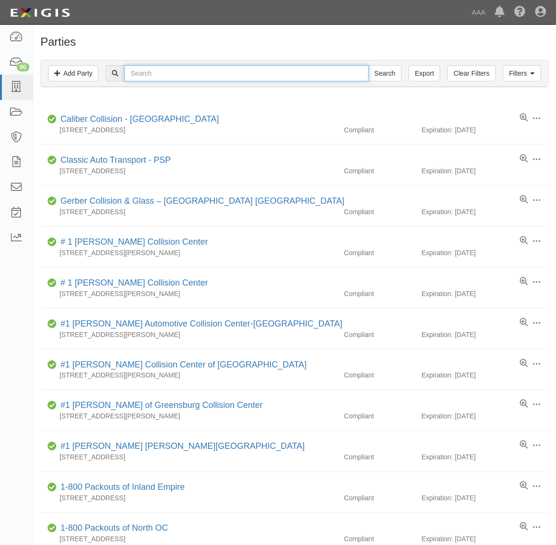
click at [139, 73] on input "text" at bounding box center [246, 73] width 244 height 16
type input "680755"
click at [369, 65] on input "Search" at bounding box center [385, 73] width 33 height 16
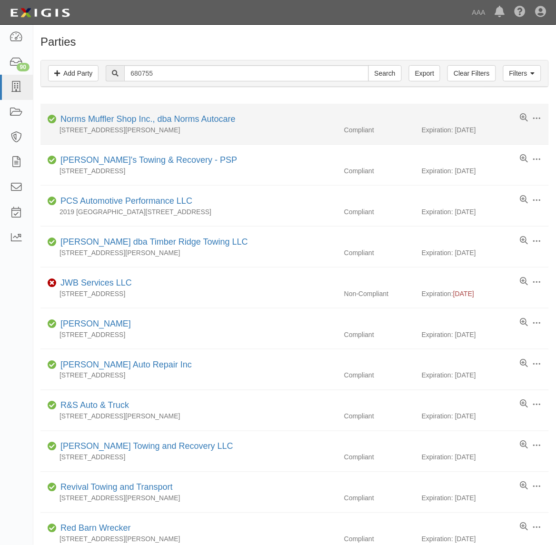
click at [128, 125] on div "[STREET_ADDRESS][PERSON_NAME]" at bounding box center [188, 130] width 297 height 10
click at [130, 122] on link "Norms Muffler Shop Inc., dba Norms Autocare" at bounding box center [147, 119] width 175 height 10
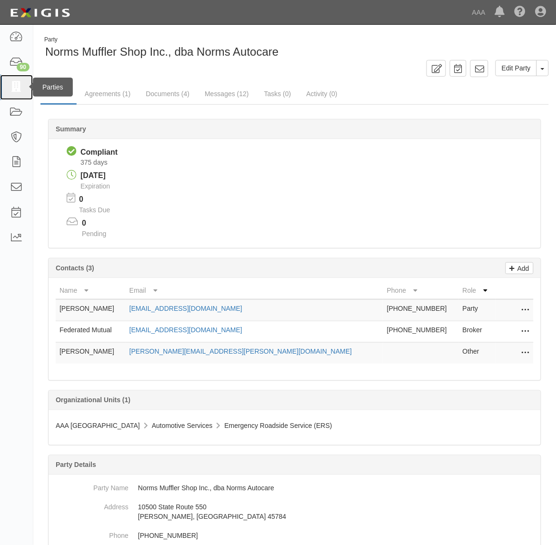
click at [22, 94] on link at bounding box center [16, 87] width 33 height 25
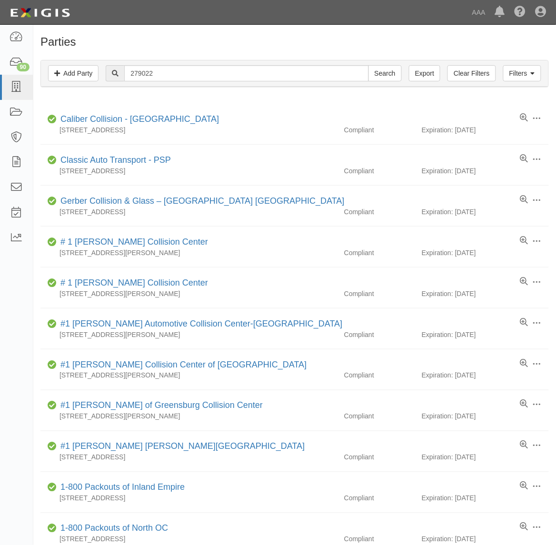
type input "279022"
click at [369, 65] on input "Search" at bounding box center [385, 73] width 33 height 16
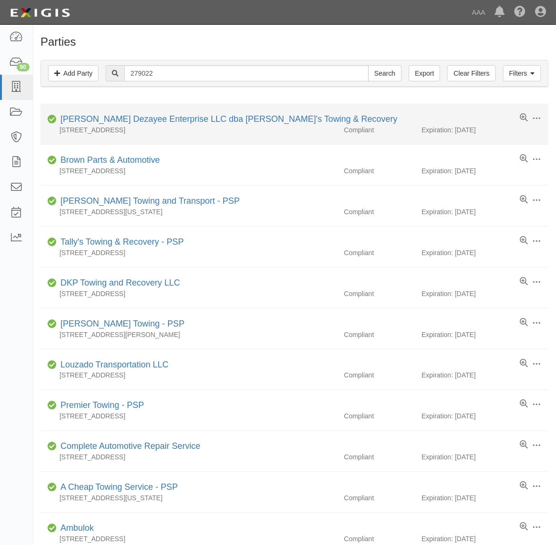
click at [177, 113] on li "Edit Log activity Add task Send message Archive Compliant Kocher Dezayee Enterp…" at bounding box center [294, 124] width 509 height 41
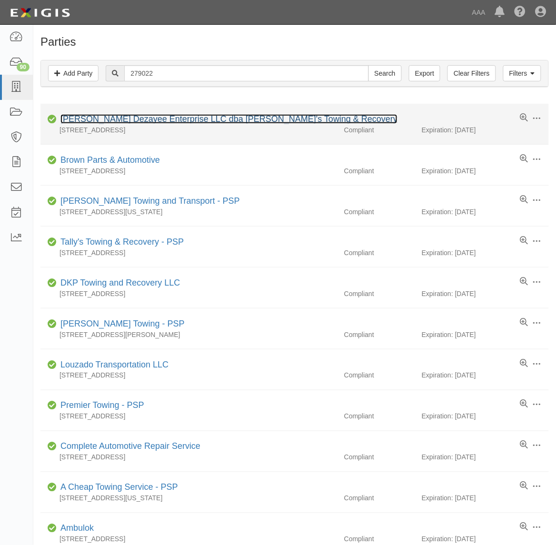
click at [177, 118] on link "[PERSON_NAME] Dezayee Enterprise LLC dba [PERSON_NAME]'s Towing & Recovery" at bounding box center [228, 119] width 337 height 10
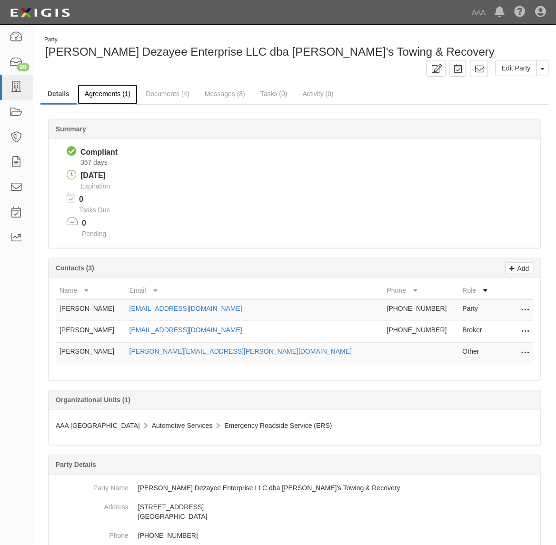
click at [108, 93] on link "Agreements (1)" at bounding box center [108, 94] width 60 height 20
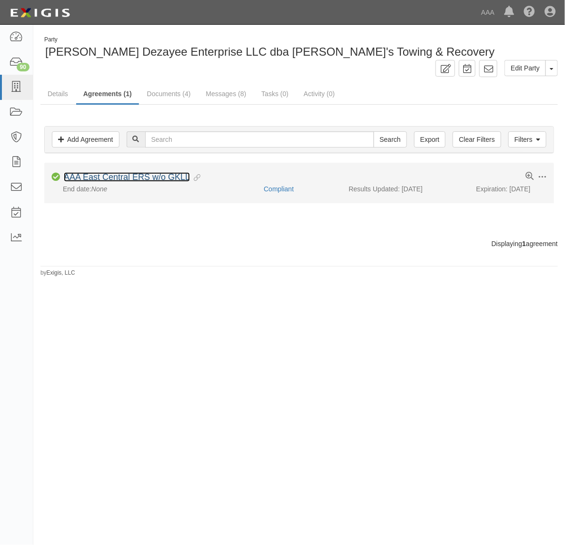
click at [173, 175] on link "AAA East Central ERS w/o GKLL" at bounding box center [127, 177] width 126 height 10
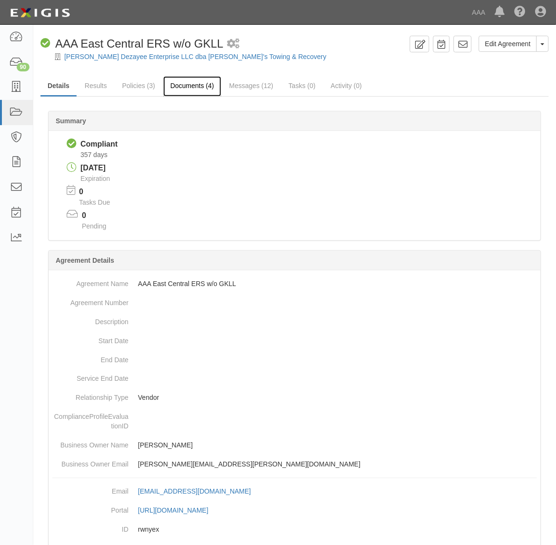
click at [191, 84] on link "Documents (4)" at bounding box center [192, 86] width 58 height 20
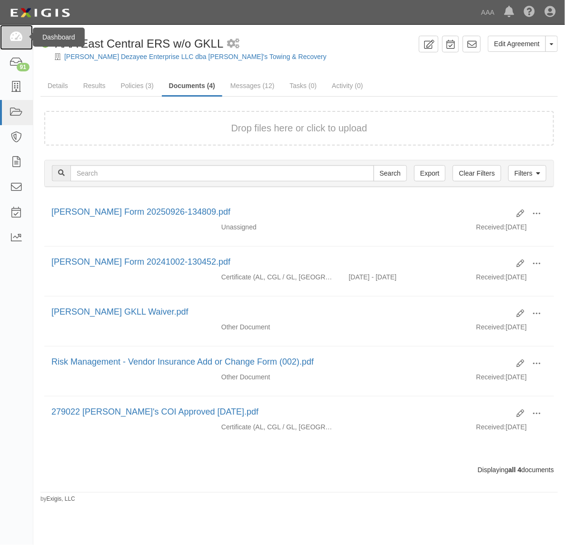
click at [22, 37] on icon at bounding box center [16, 37] width 13 height 11
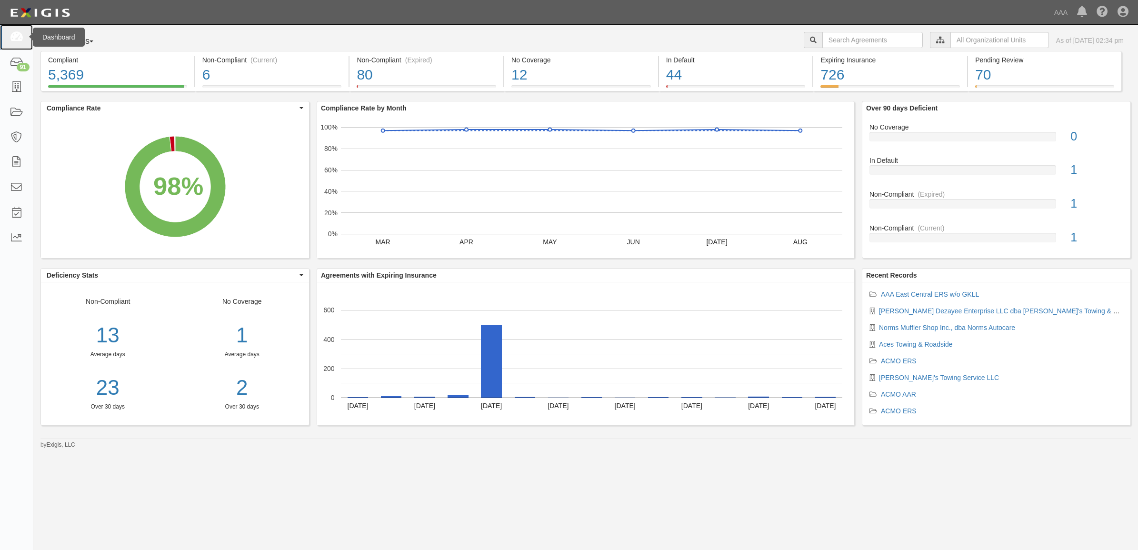
click at [16, 35] on icon at bounding box center [16, 37] width 13 height 11
click at [7, 39] on link at bounding box center [16, 37] width 33 height 25
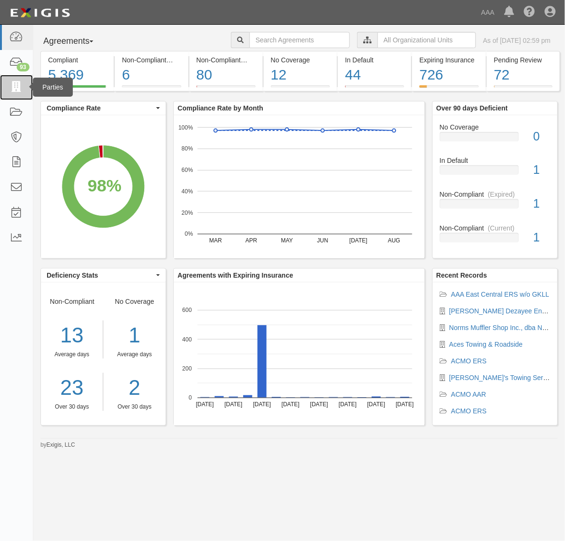
click at [19, 83] on icon at bounding box center [16, 87] width 13 height 11
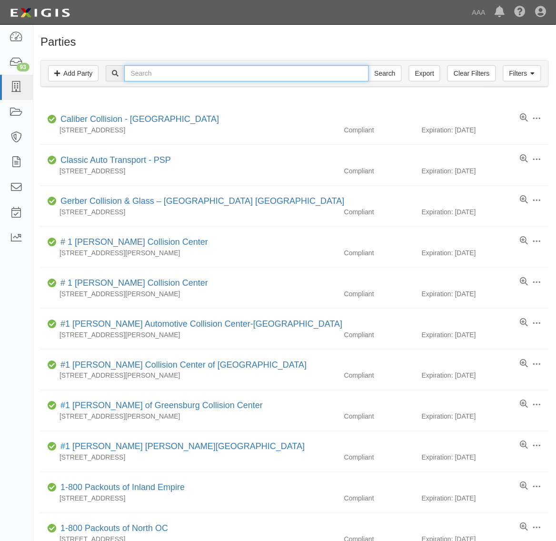
click at [177, 75] on input "text" at bounding box center [246, 73] width 244 height 16
type input "144091"
click at [369, 65] on input "Search" at bounding box center [385, 73] width 33 height 16
